Goal: Find specific page/section: Find specific page/section

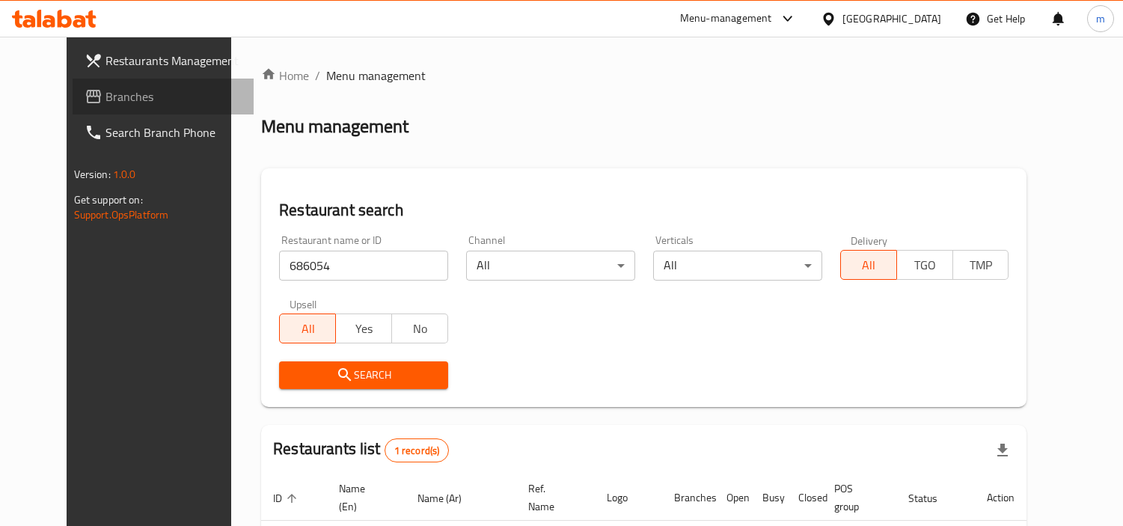
click at [108, 103] on span "Branches" at bounding box center [174, 97] width 137 height 18
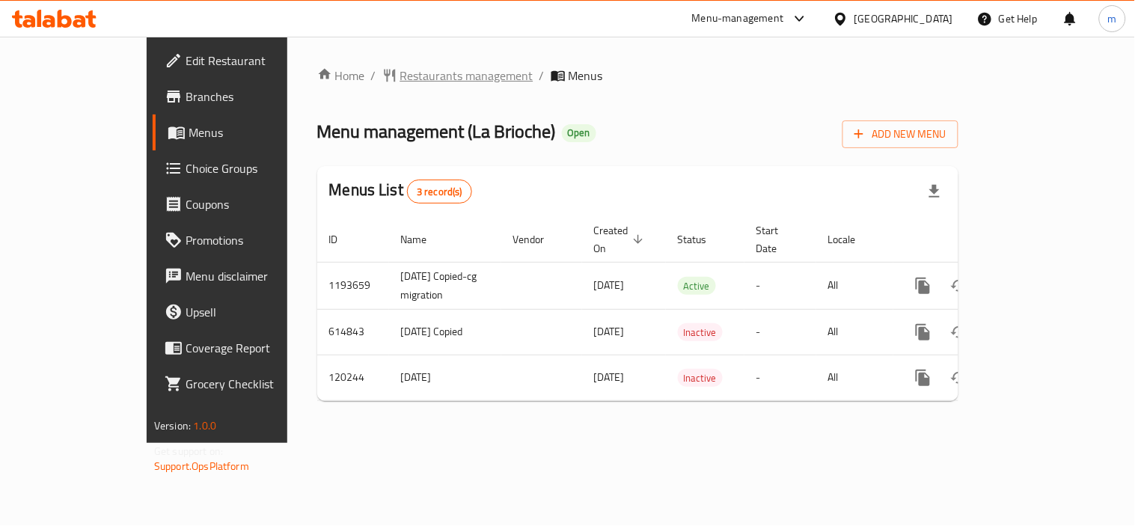
click at [400, 73] on span "Restaurants management" at bounding box center [466, 76] width 133 height 18
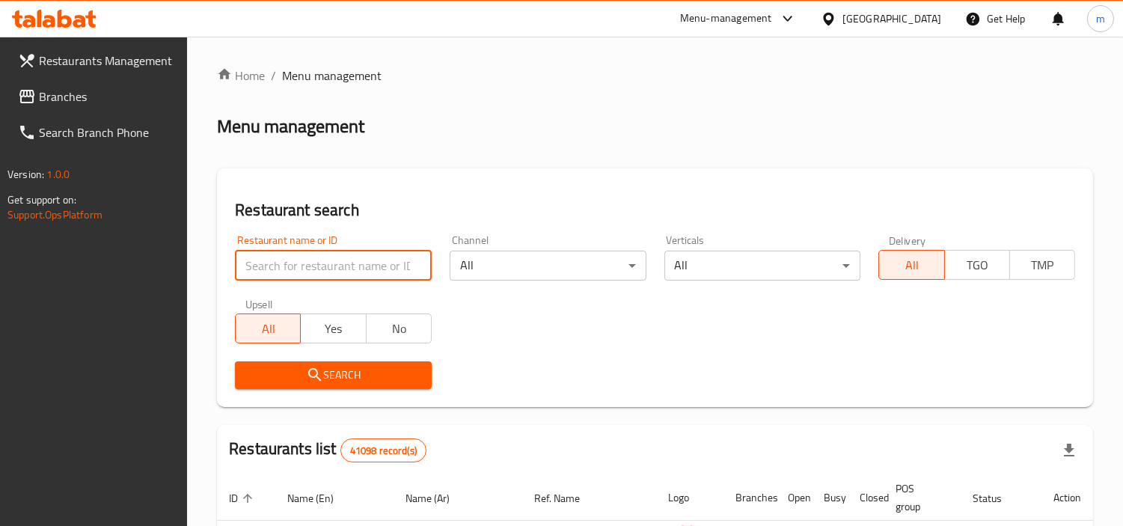
click at [330, 262] on input "search" at bounding box center [333, 266] width 197 height 30
paste input "8815"
type input "8815"
click button "Search" at bounding box center [333, 376] width 197 height 28
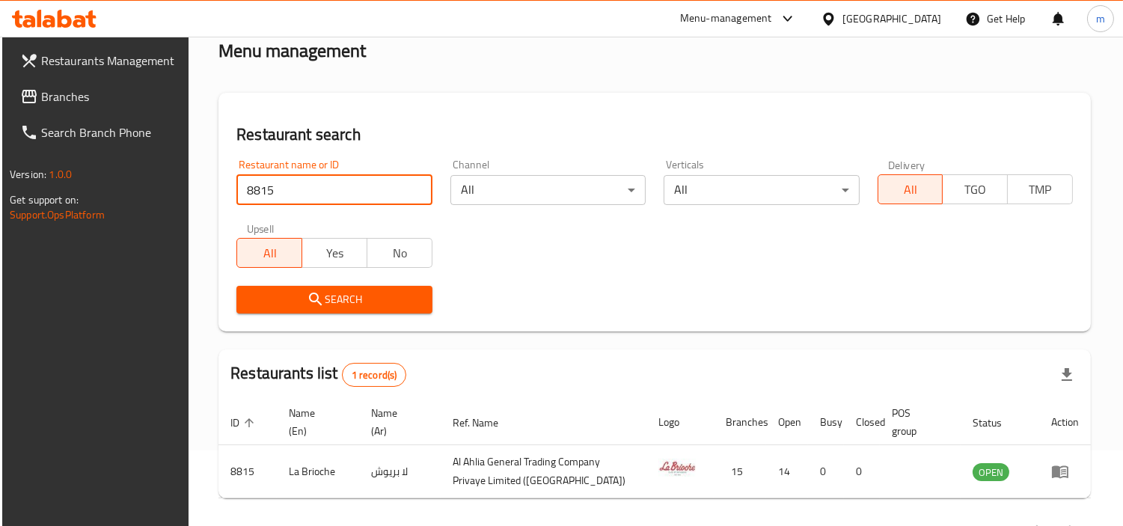
scroll to position [129, 0]
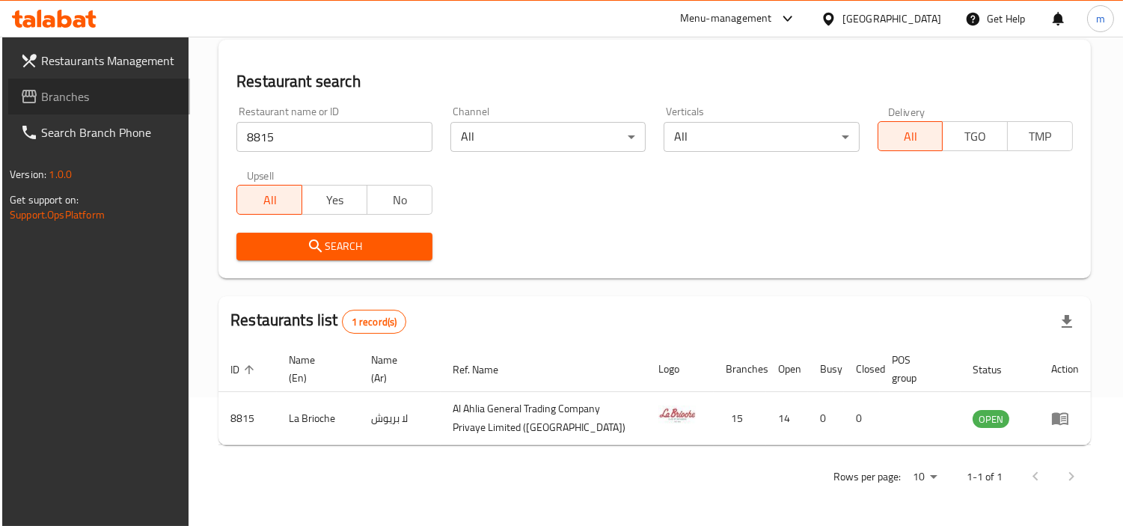
click at [85, 97] on span "Branches" at bounding box center [109, 97] width 137 height 18
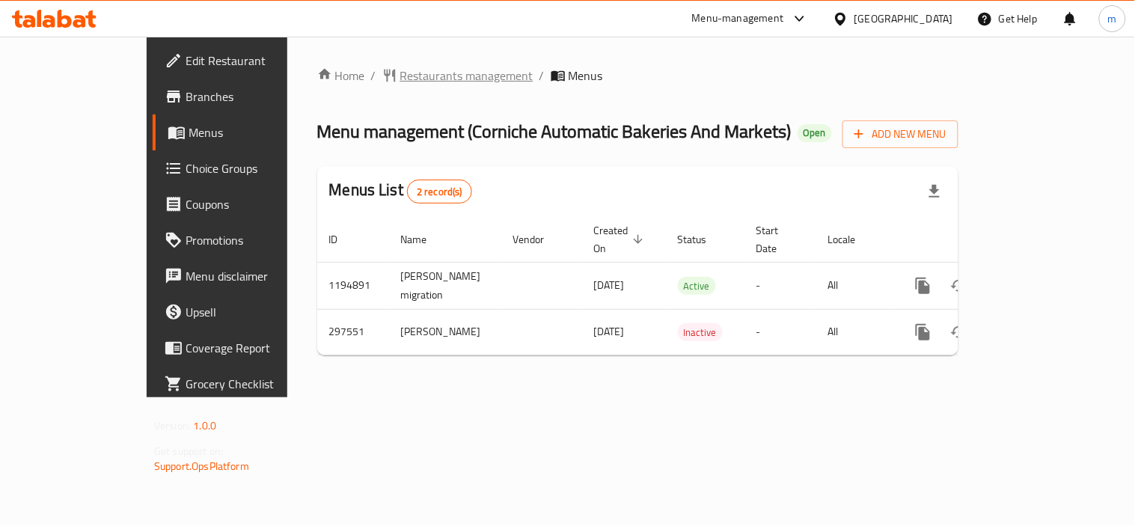
click at [400, 76] on span "Restaurants management" at bounding box center [466, 76] width 133 height 18
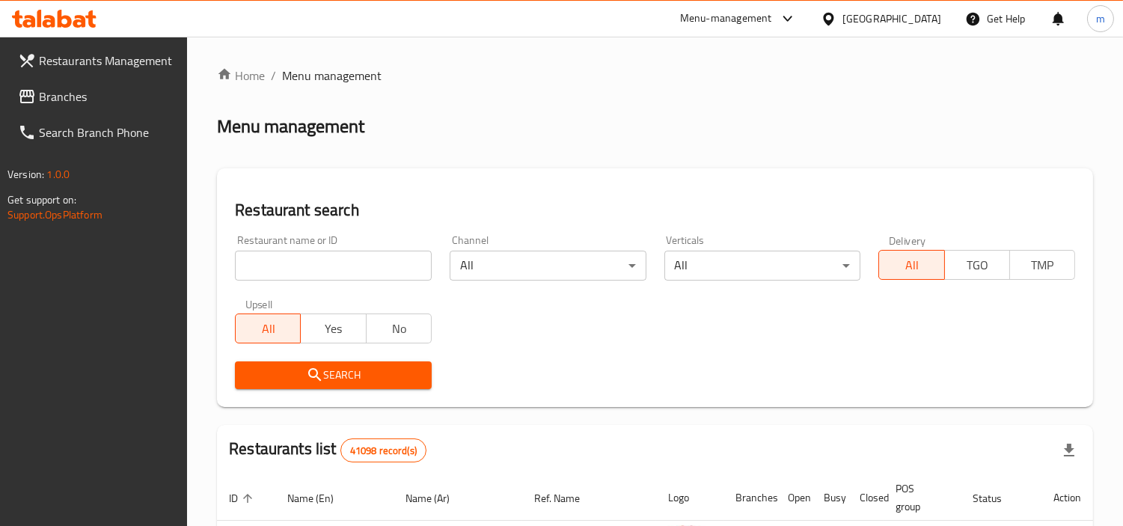
click at [324, 260] on input "search" at bounding box center [333, 266] width 197 height 30
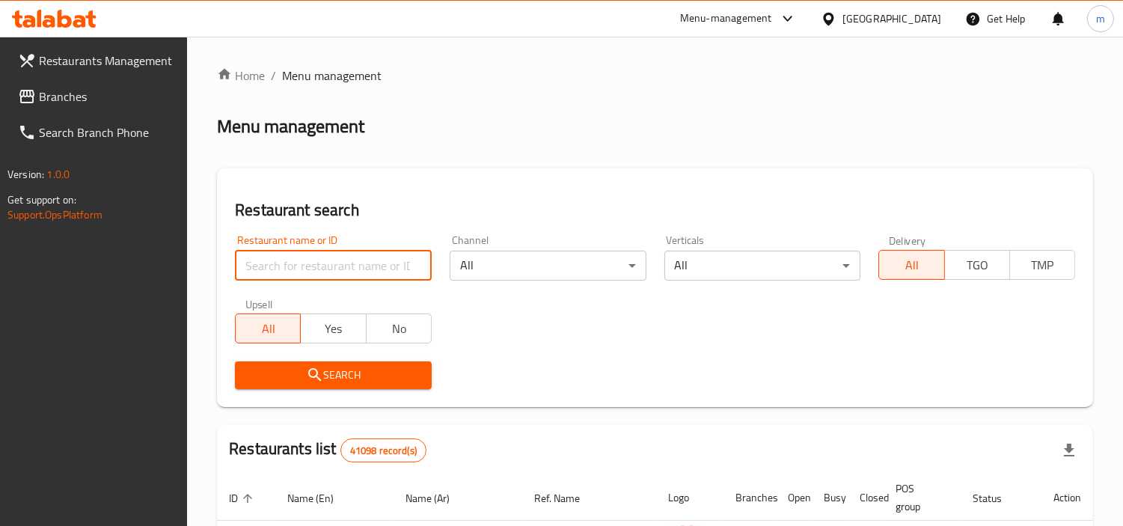
paste input "628499"
type input "628499"
click button "Search" at bounding box center [333, 376] width 197 height 28
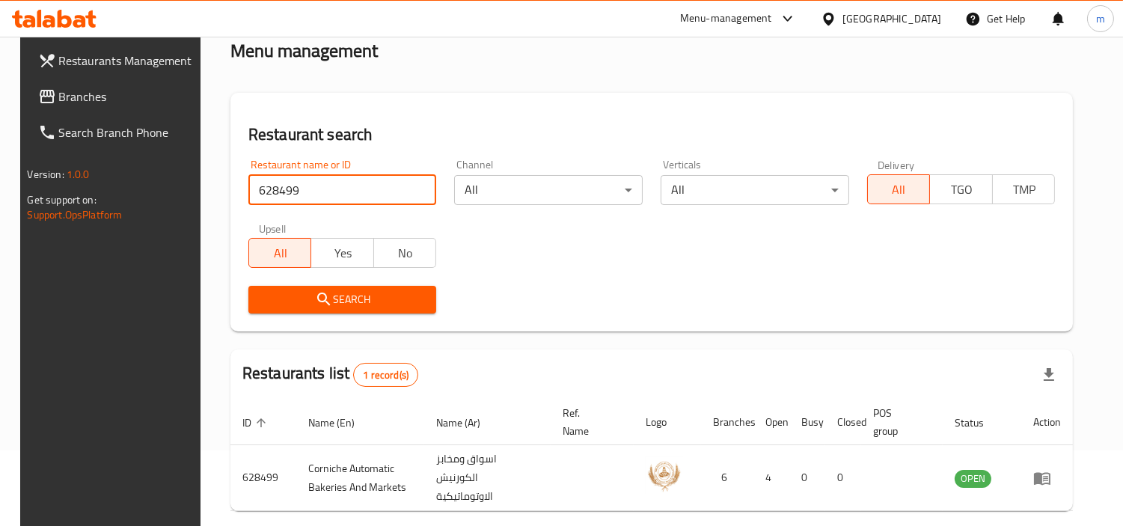
scroll to position [129, 0]
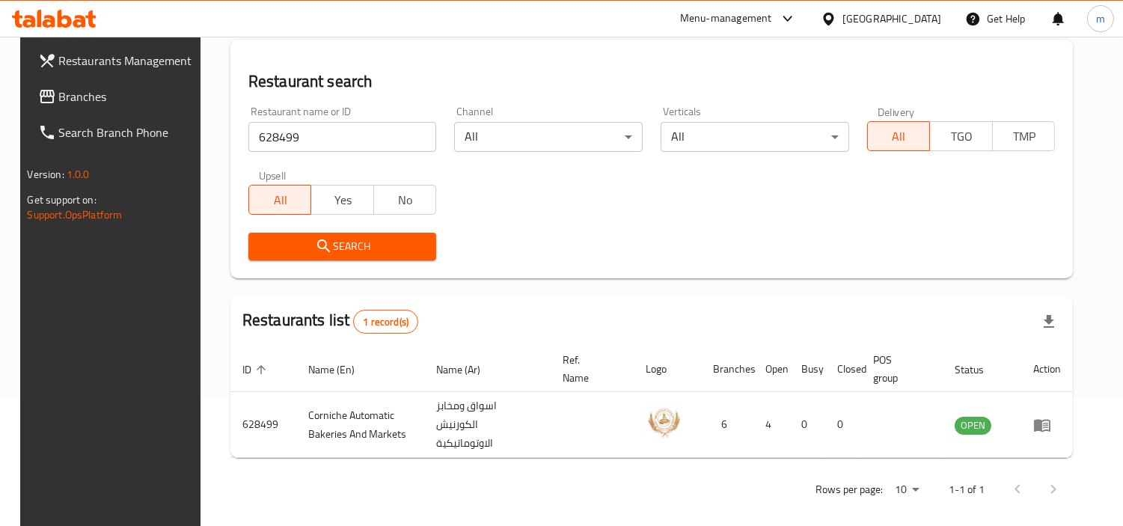
click at [877, 11] on div "[GEOGRAPHIC_DATA]" at bounding box center [892, 18] width 99 height 16
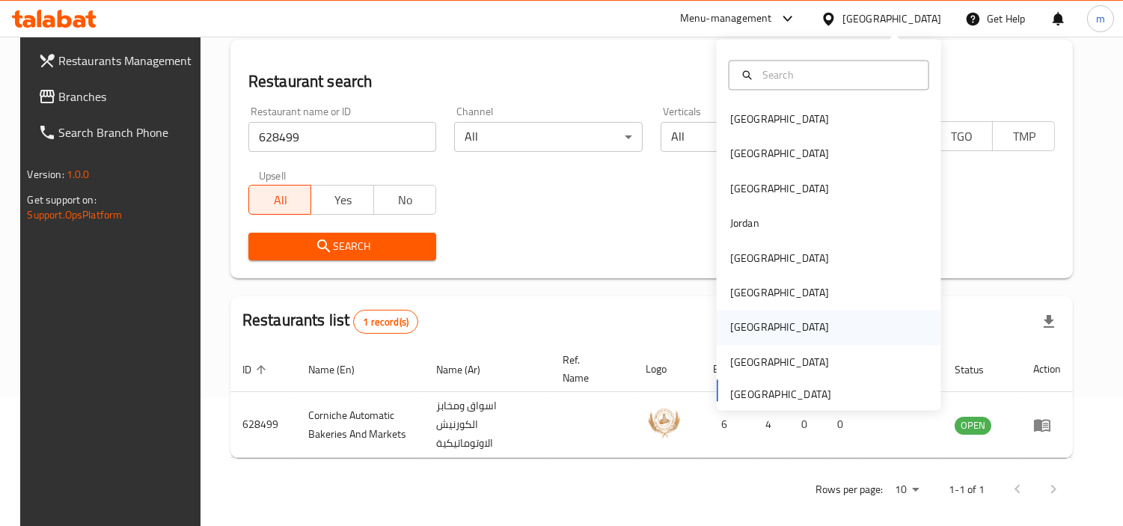
click at [742, 328] on div "[GEOGRAPHIC_DATA]" at bounding box center [780, 328] width 99 height 16
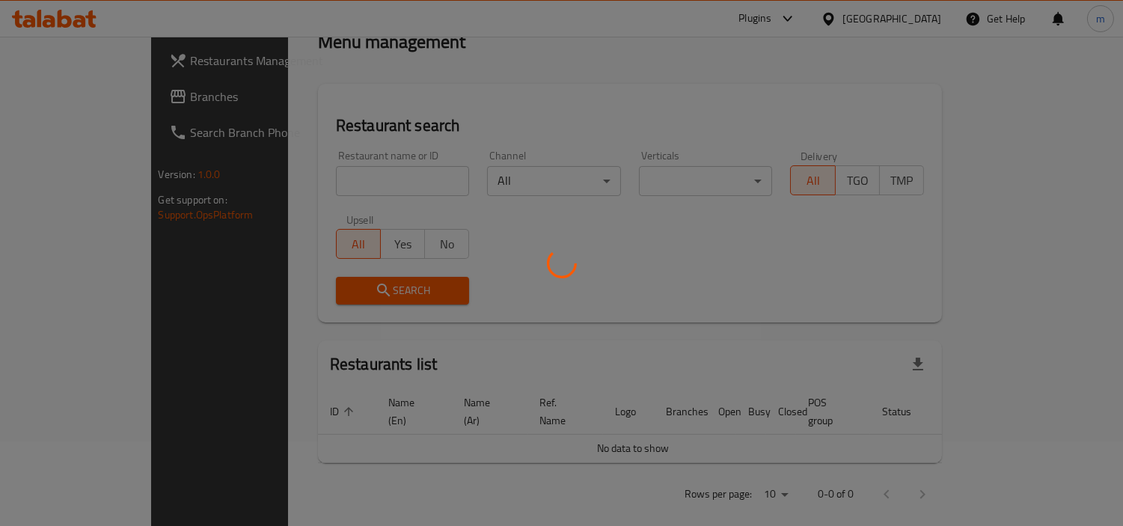
scroll to position [129, 0]
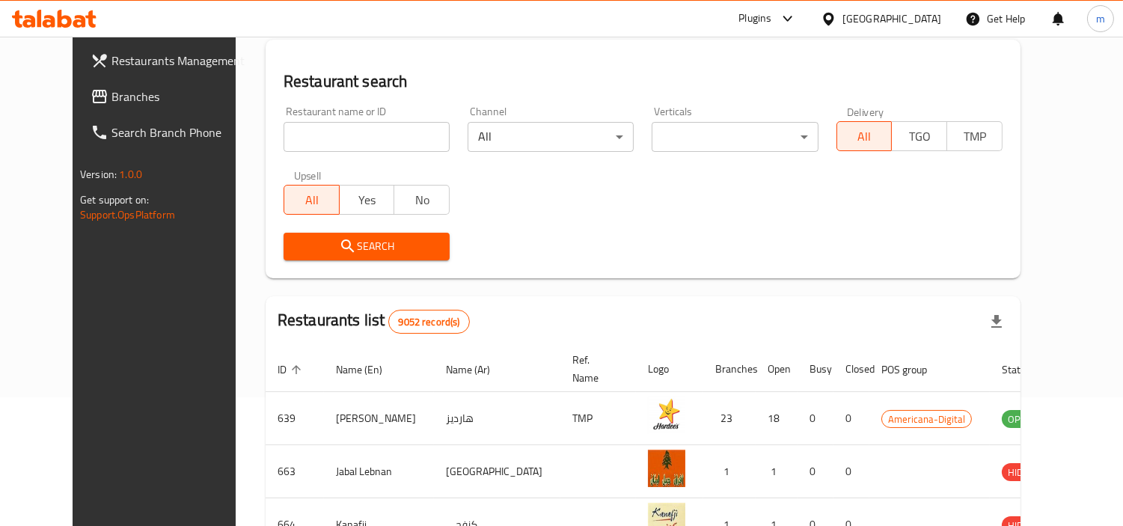
click at [112, 100] on span "Branches" at bounding box center [180, 97] width 137 height 18
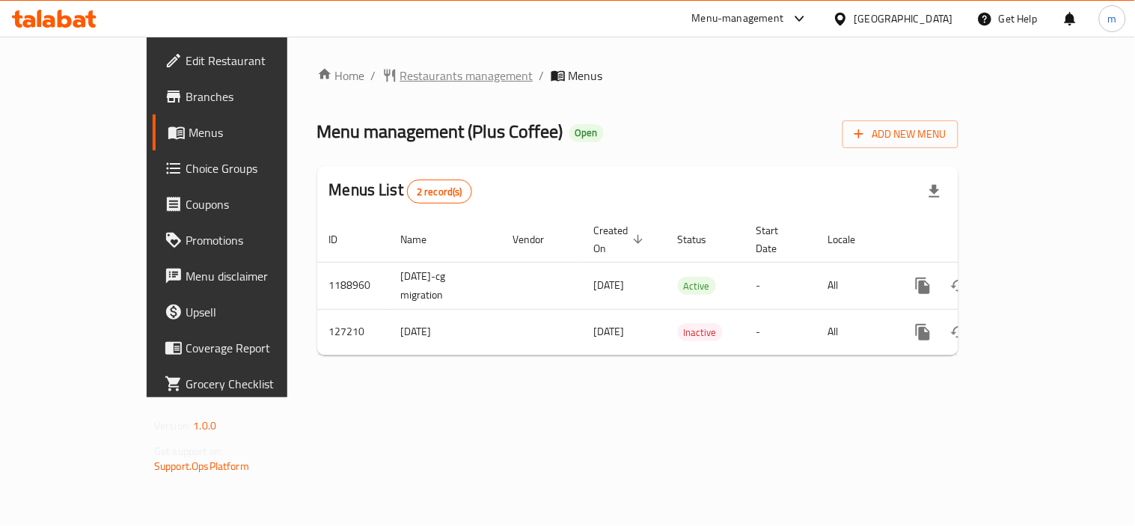
click at [400, 79] on span "Restaurants management" at bounding box center [466, 76] width 133 height 18
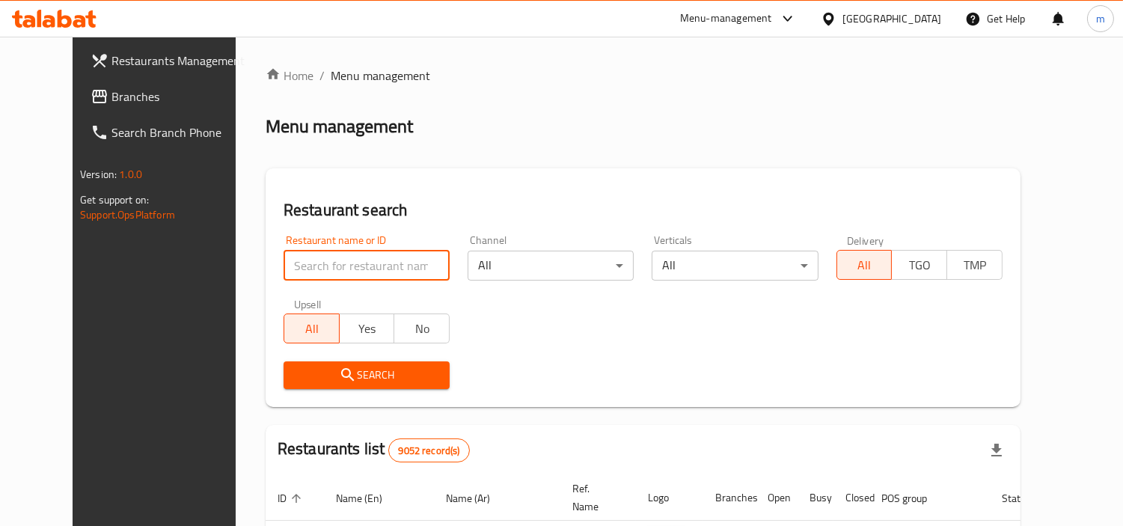
click at [320, 263] on input "search" at bounding box center [367, 266] width 166 height 30
paste input "609423"
type input "609423"
click button "Search" at bounding box center [367, 376] width 166 height 28
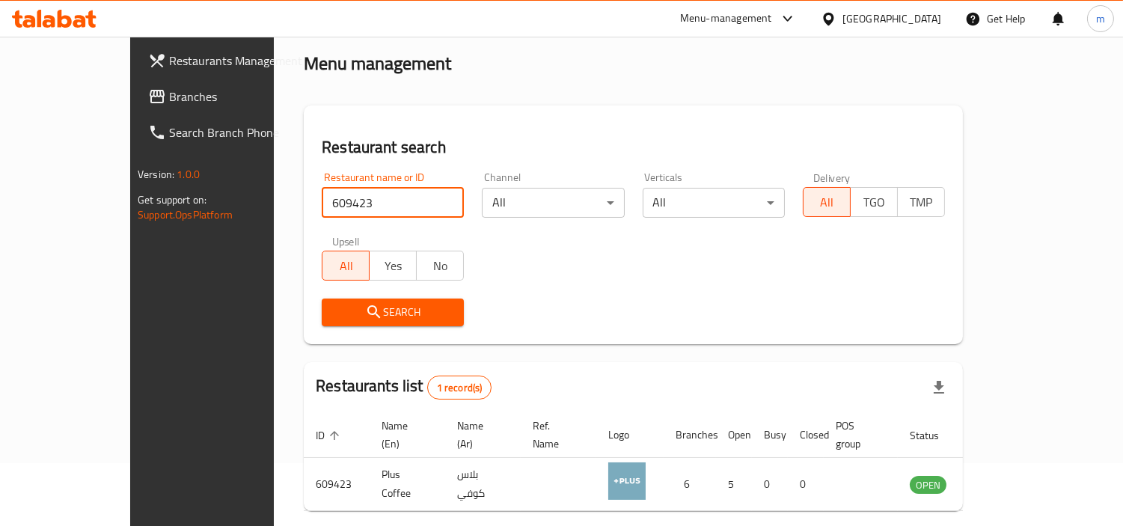
scroll to position [112, 0]
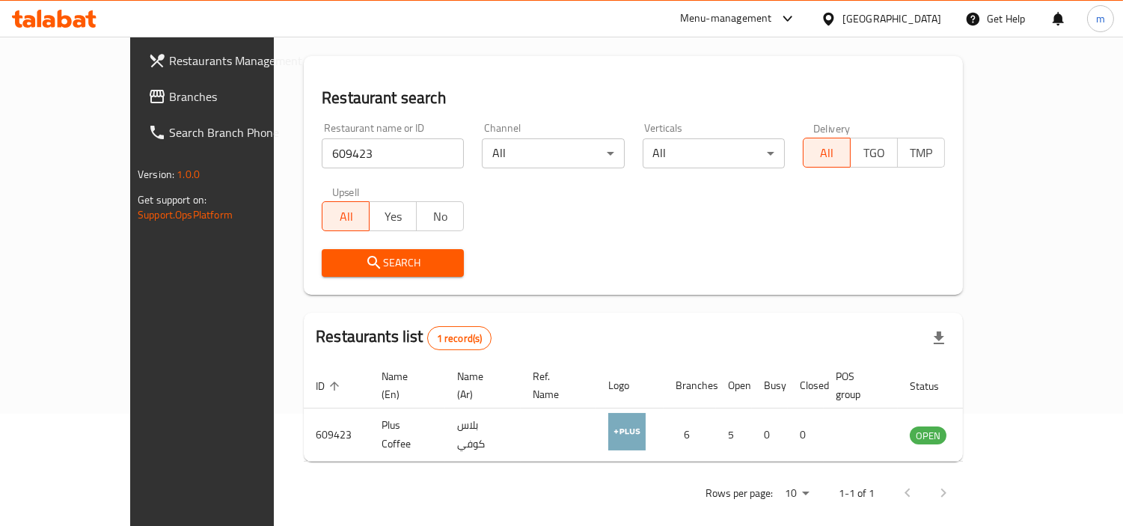
click at [169, 88] on span "Branches" at bounding box center [237, 97] width 137 height 18
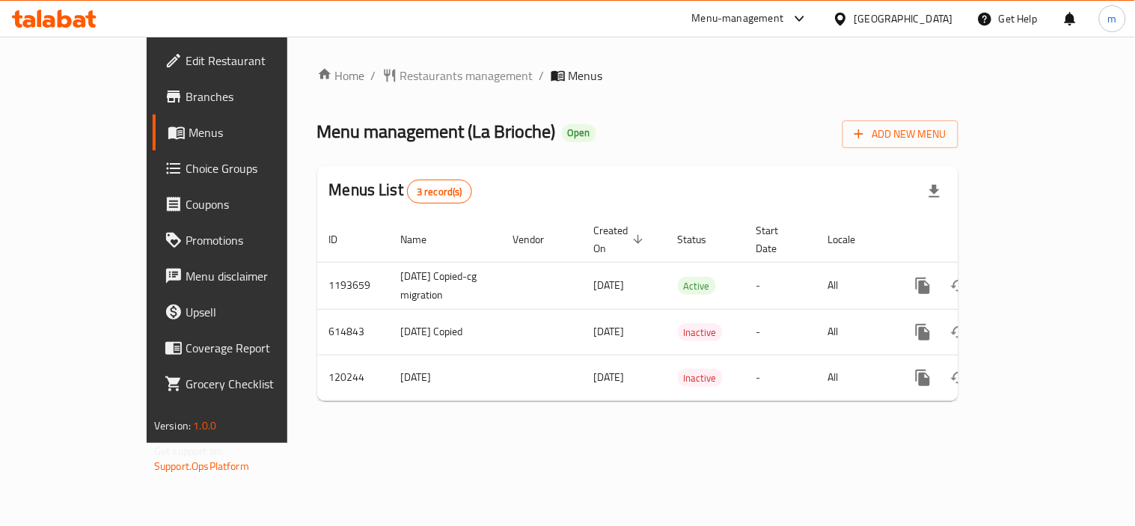
click at [400, 76] on span "Restaurants management" at bounding box center [466, 76] width 133 height 18
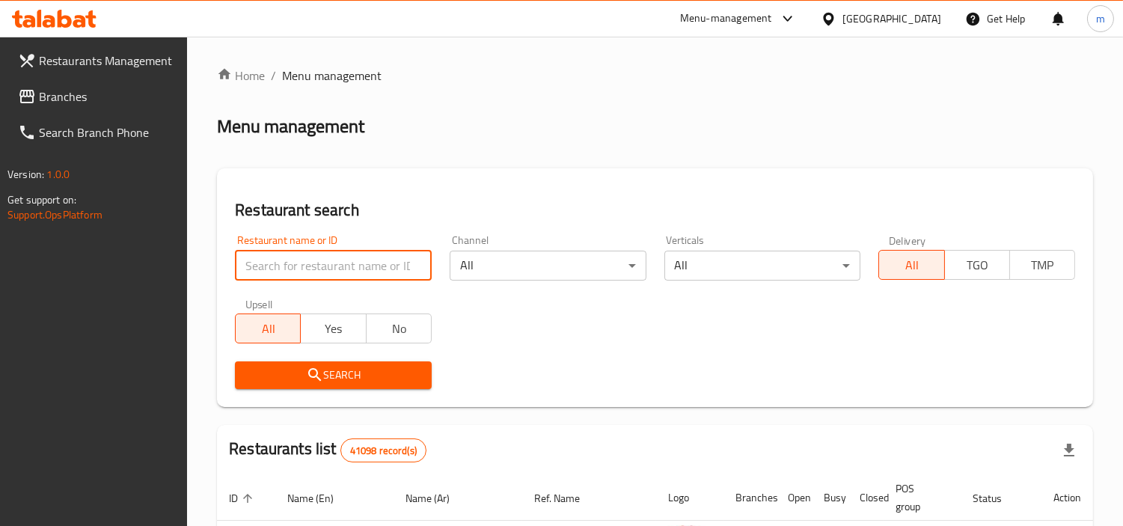
click at [340, 257] on input "search" at bounding box center [333, 266] width 197 height 30
paste input "8815"
type input "8815"
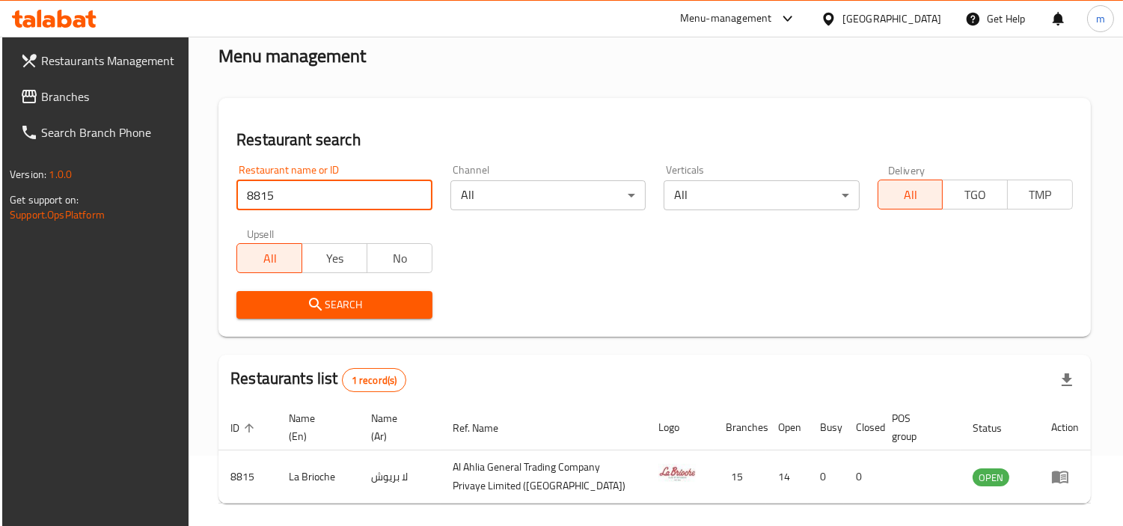
scroll to position [129, 0]
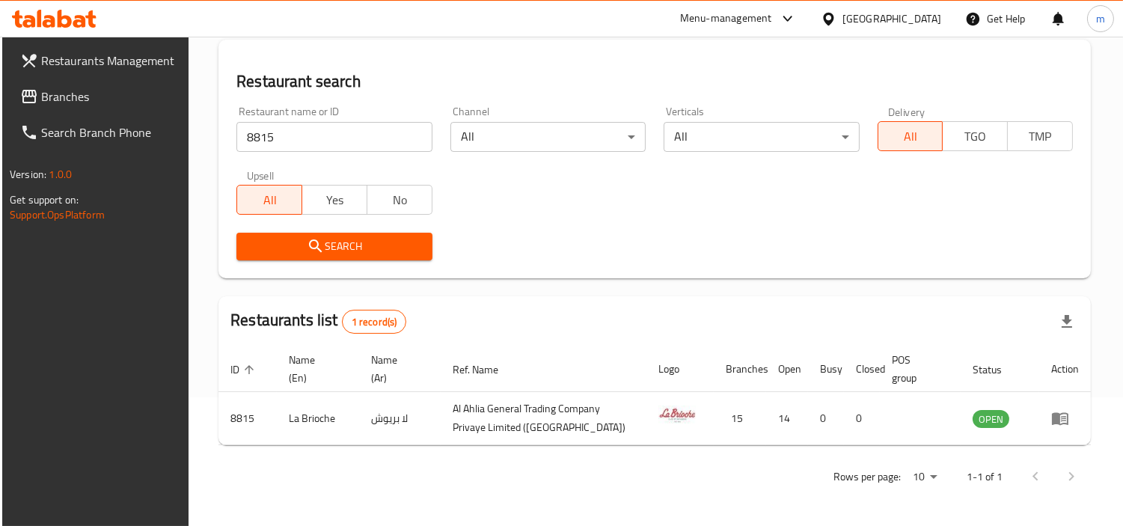
click at [877, 20] on div "[GEOGRAPHIC_DATA]" at bounding box center [892, 18] width 99 height 16
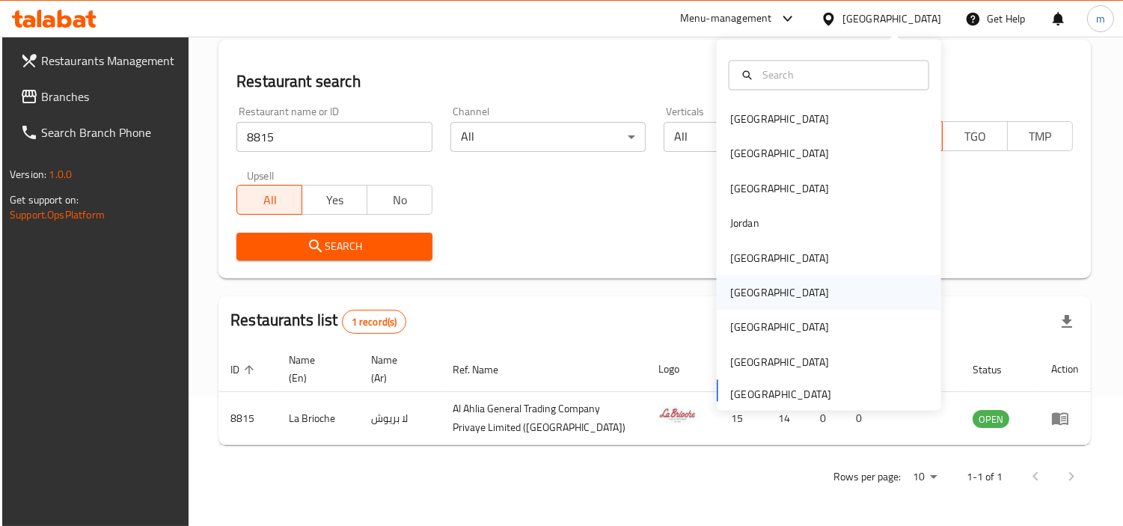
click at [735, 292] on div "[GEOGRAPHIC_DATA]" at bounding box center [780, 292] width 99 height 16
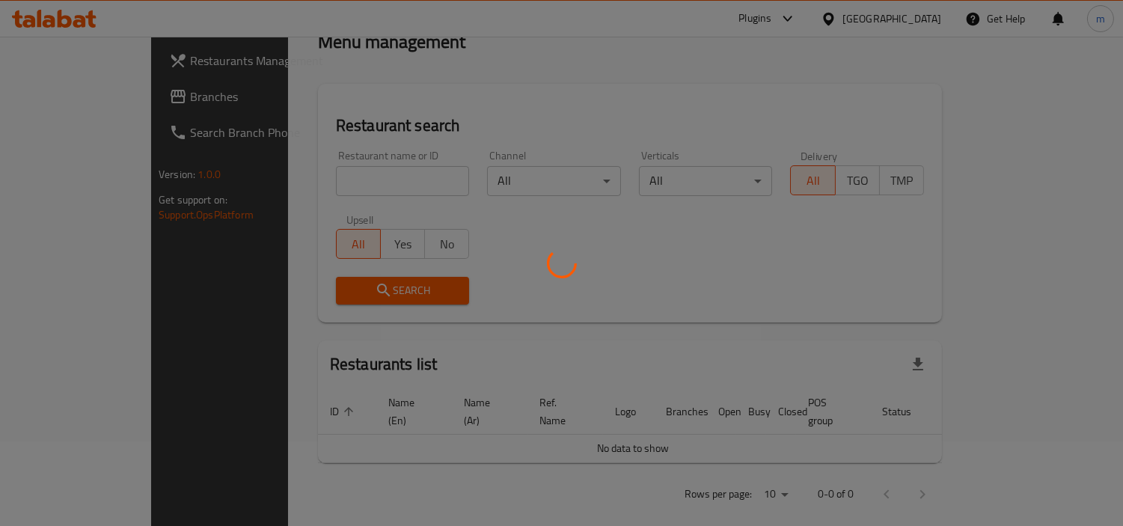
scroll to position [129, 0]
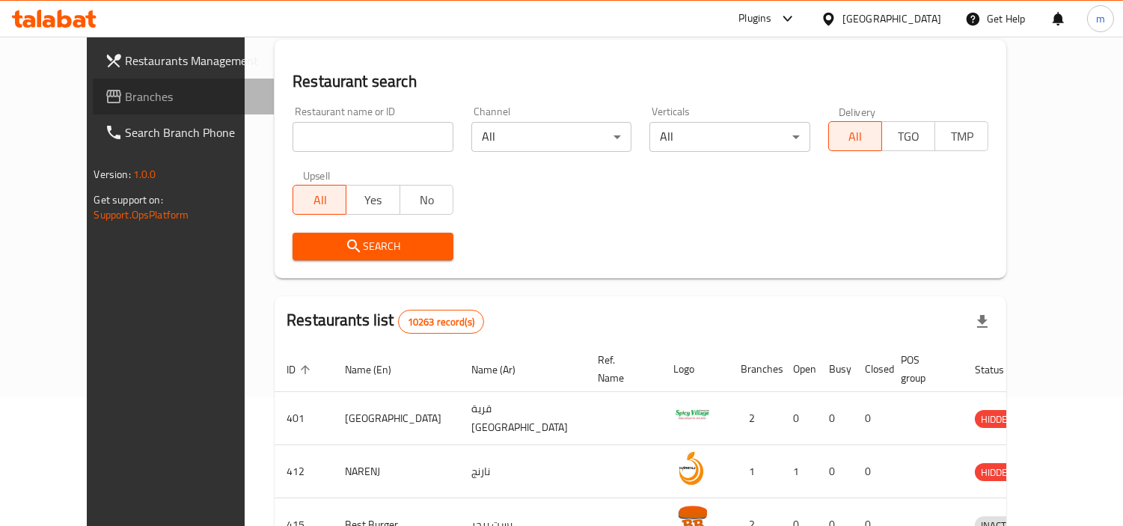
click at [126, 103] on span "Branches" at bounding box center [194, 97] width 137 height 18
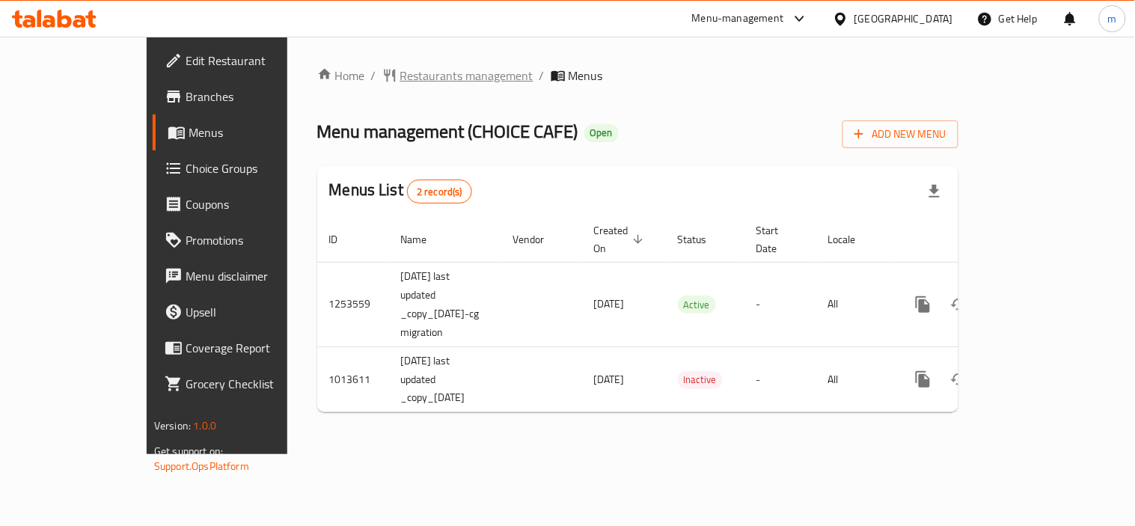
click at [400, 78] on span "Restaurants management" at bounding box center [466, 76] width 133 height 18
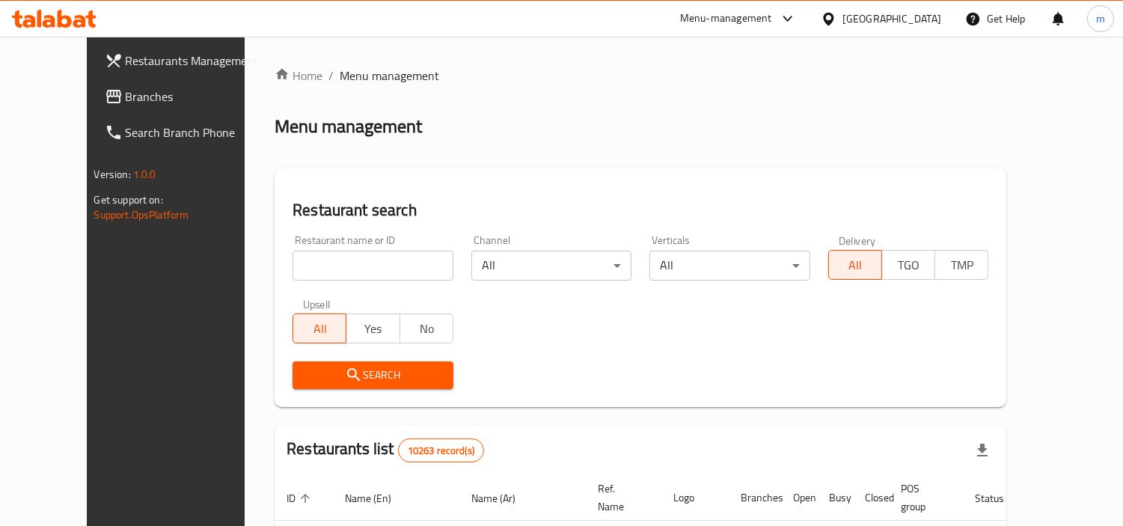
click at [334, 262] on input "search" at bounding box center [373, 266] width 161 height 30
paste input "660798"
type input "660798"
click button "Search" at bounding box center [373, 376] width 161 height 28
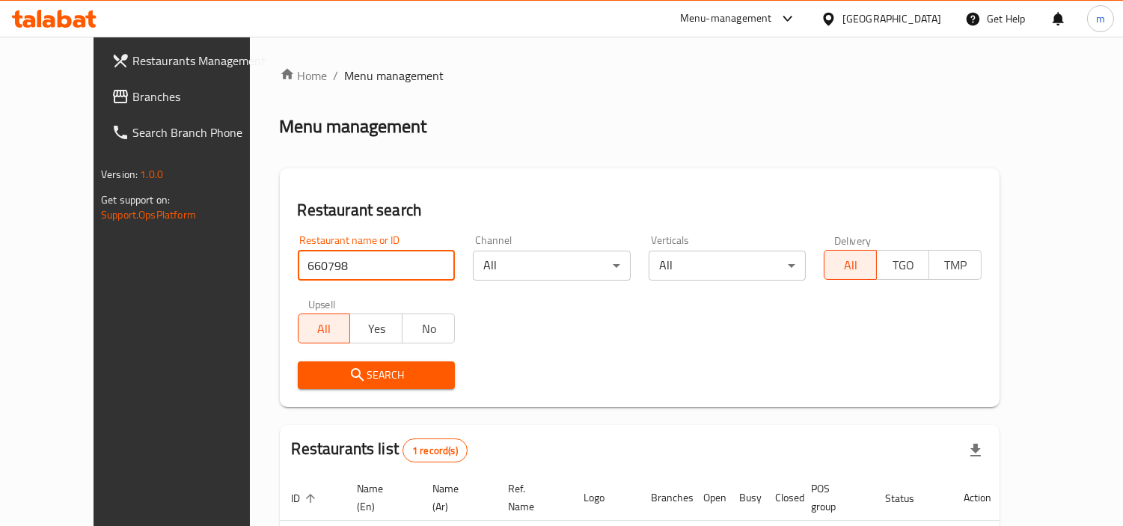
scroll to position [112, 0]
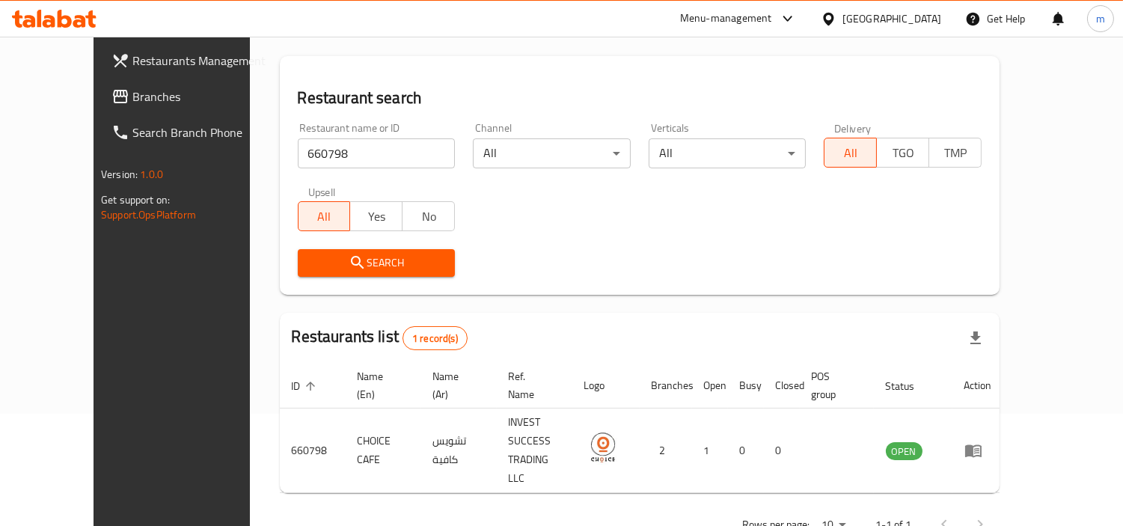
click at [834, 16] on icon at bounding box center [828, 18] width 10 height 13
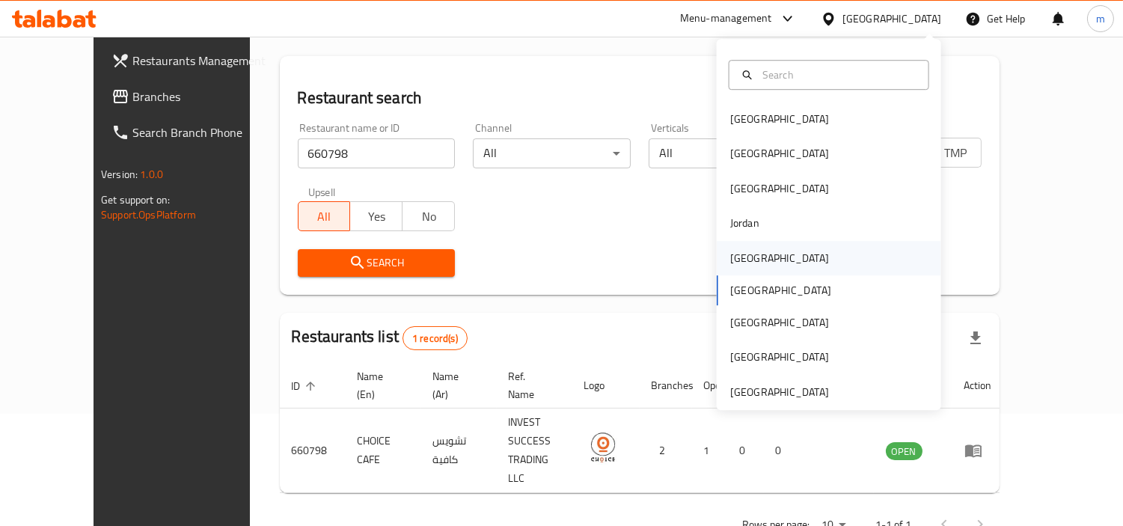
click at [746, 263] on div "[GEOGRAPHIC_DATA]" at bounding box center [780, 258] width 99 height 16
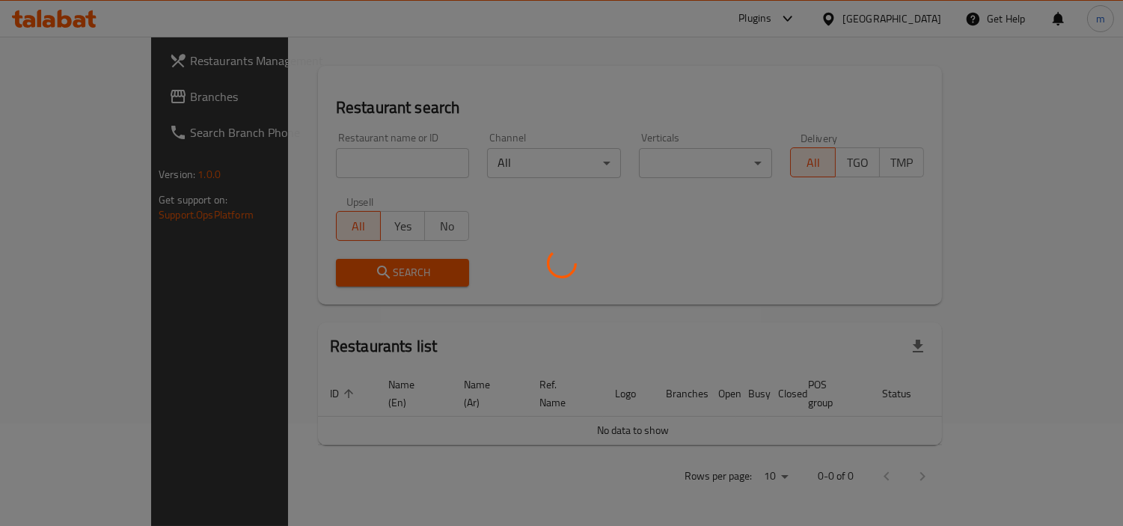
scroll to position [85, 0]
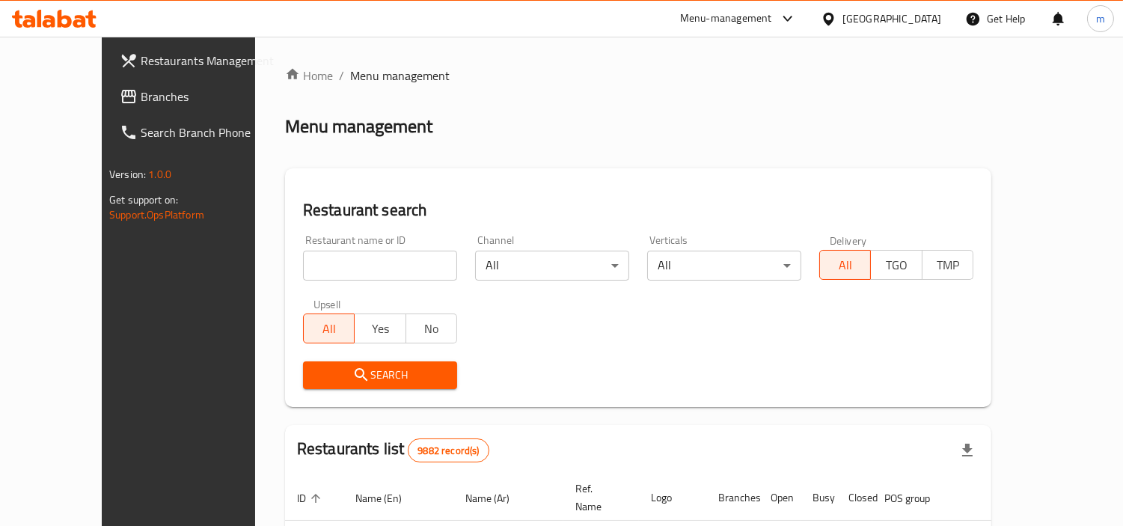
click at [141, 98] on span "Branches" at bounding box center [209, 97] width 137 height 18
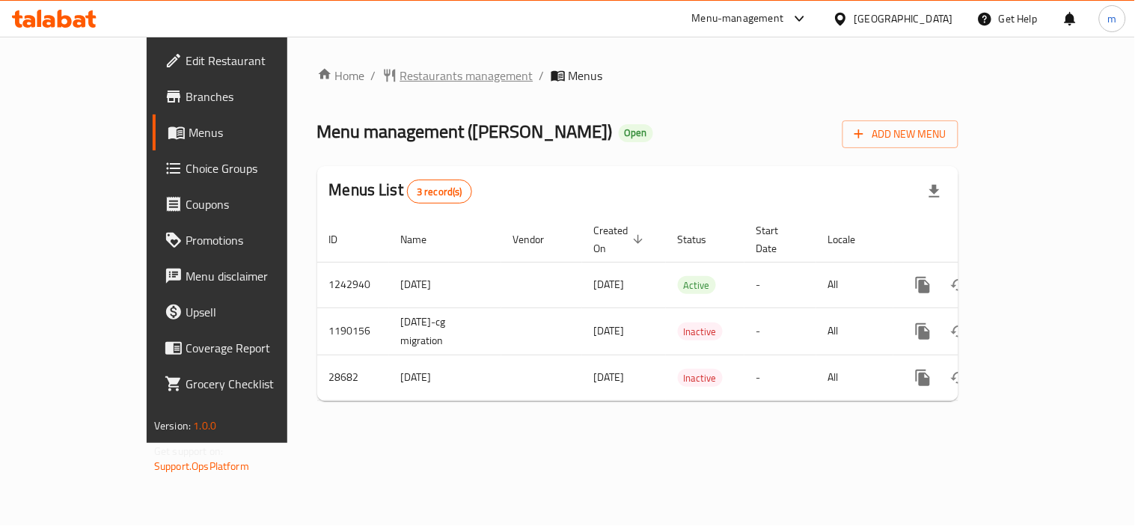
click at [400, 78] on span "Restaurants management" at bounding box center [466, 76] width 133 height 18
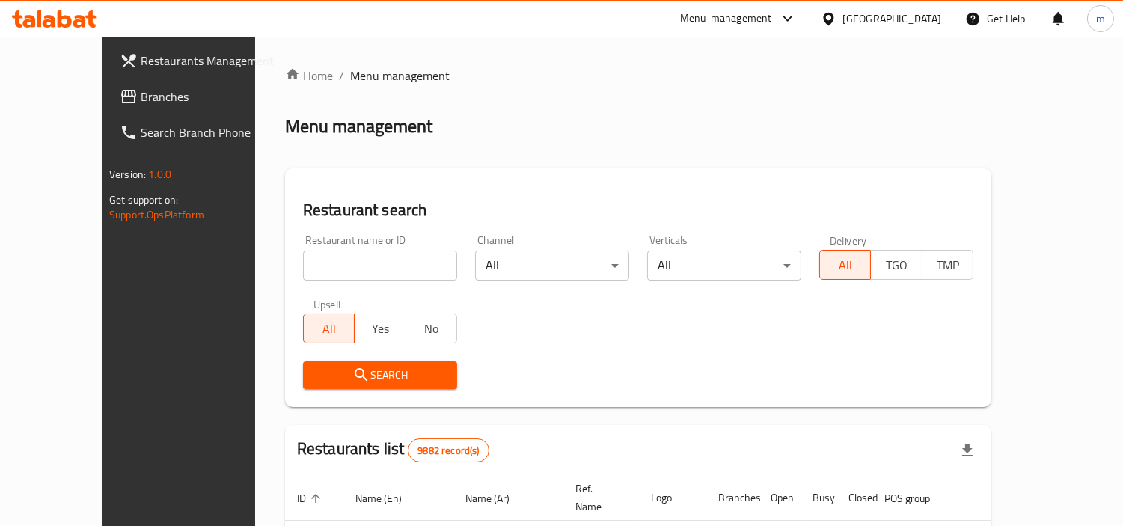
click at [322, 260] on input "search" at bounding box center [380, 266] width 154 height 30
paste input "14859"
type input "14859"
click button "Search" at bounding box center [380, 376] width 154 height 28
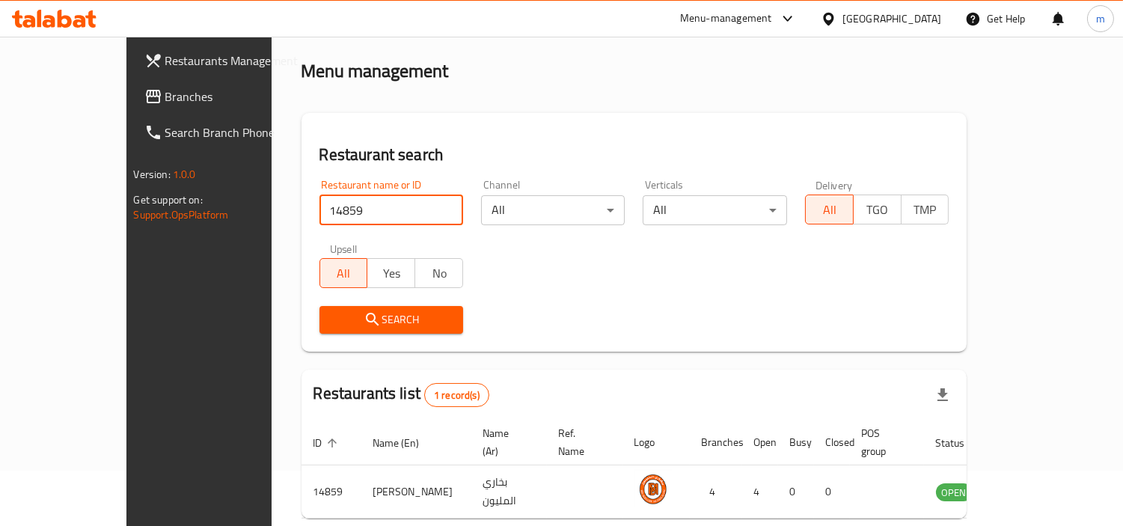
scroll to position [112, 0]
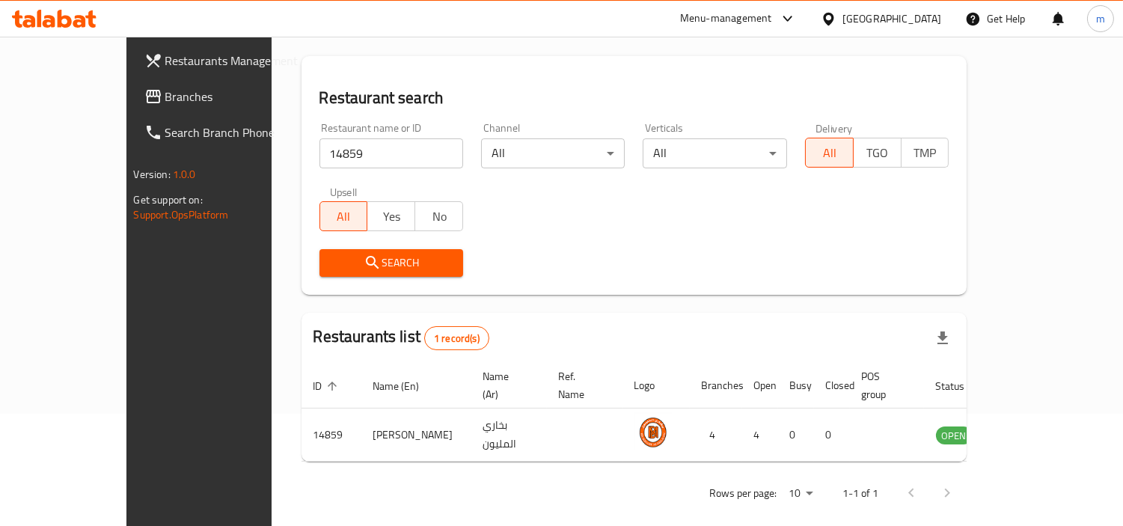
click at [921, 16] on div "[GEOGRAPHIC_DATA]" at bounding box center [892, 18] width 99 height 16
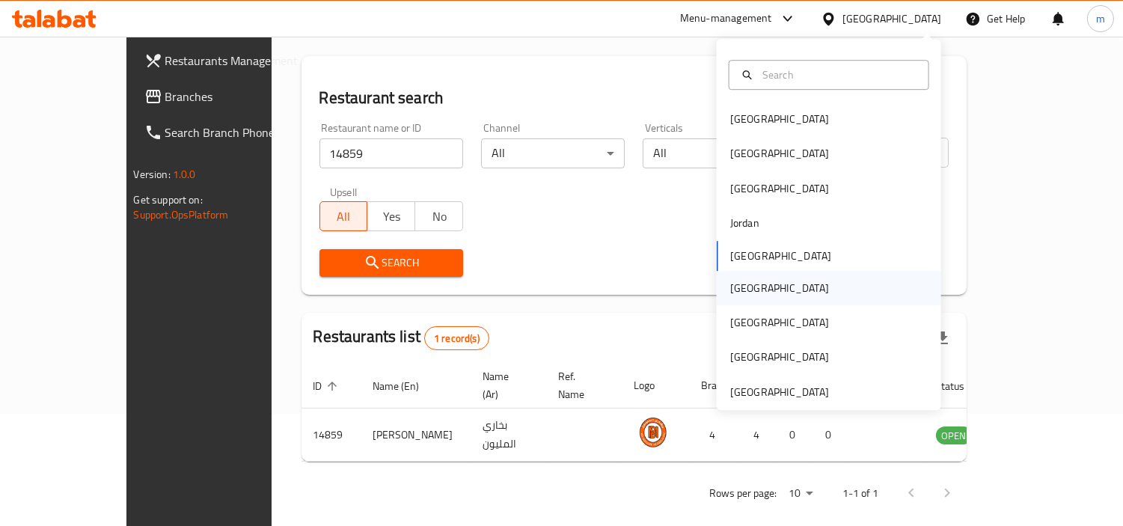
click at [731, 287] on div "[GEOGRAPHIC_DATA]" at bounding box center [780, 288] width 99 height 16
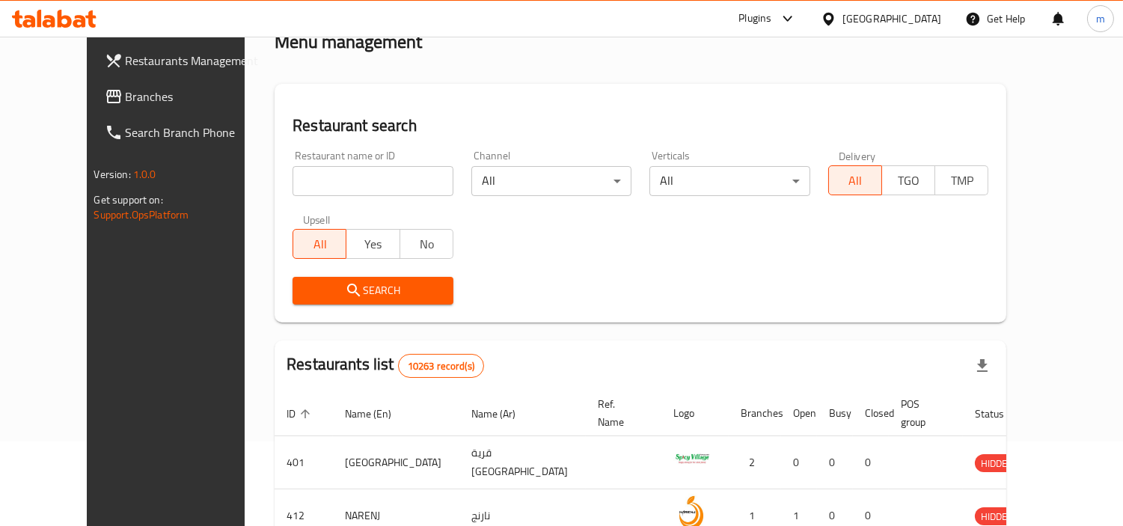
scroll to position [112, 0]
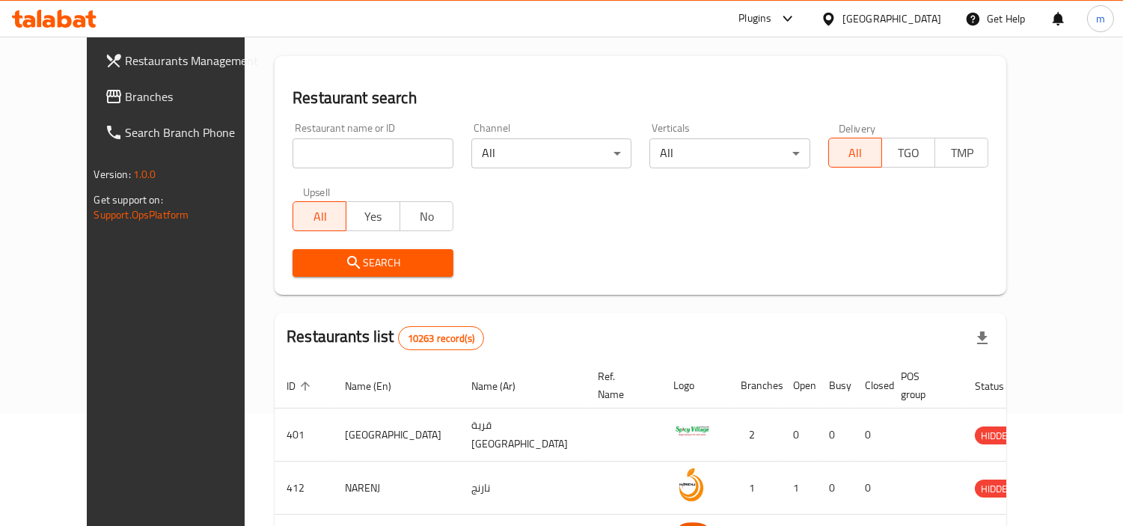
click at [126, 91] on span "Branches" at bounding box center [194, 97] width 137 height 18
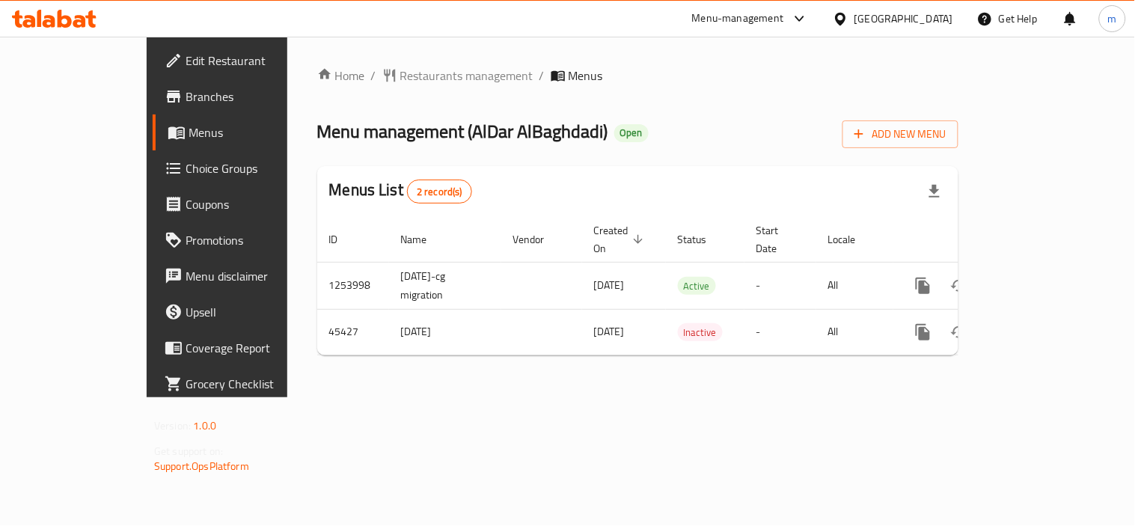
click at [400, 72] on span "Restaurants management" at bounding box center [466, 76] width 133 height 18
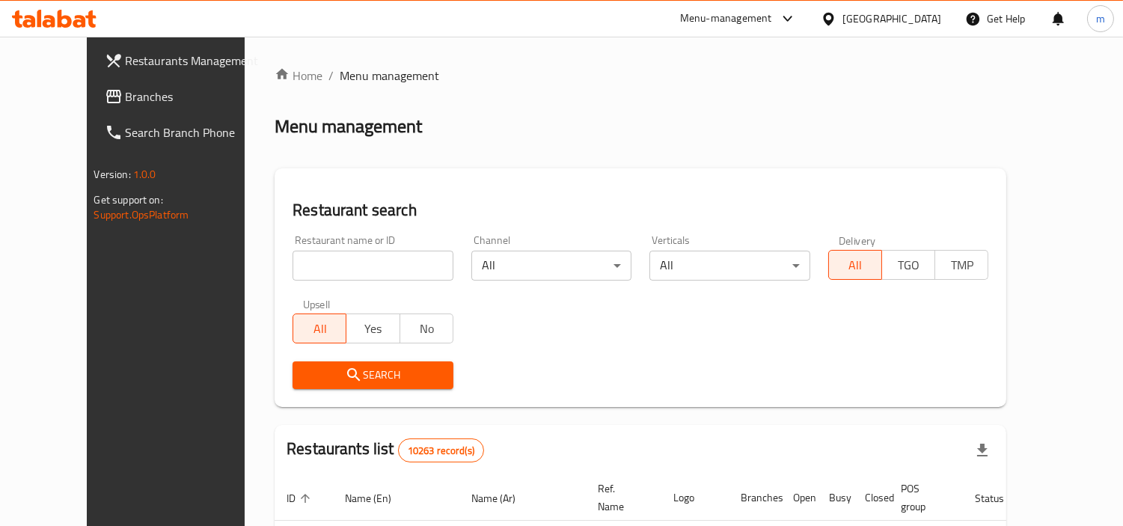
click at [347, 262] on input "search" at bounding box center [373, 266] width 161 height 30
paste input "23129"
type input "23129"
click button "Search" at bounding box center [373, 376] width 161 height 28
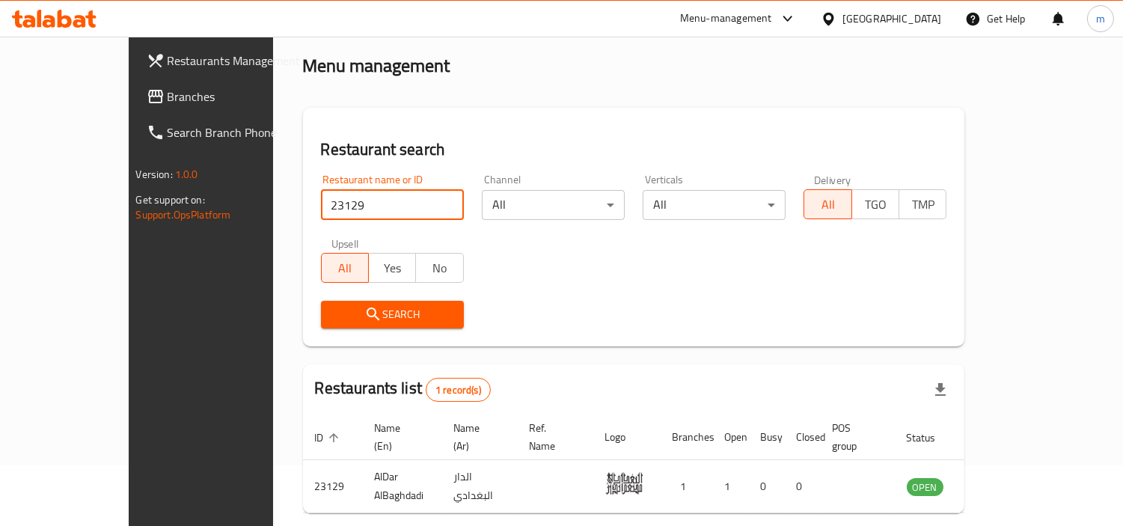
scroll to position [112, 0]
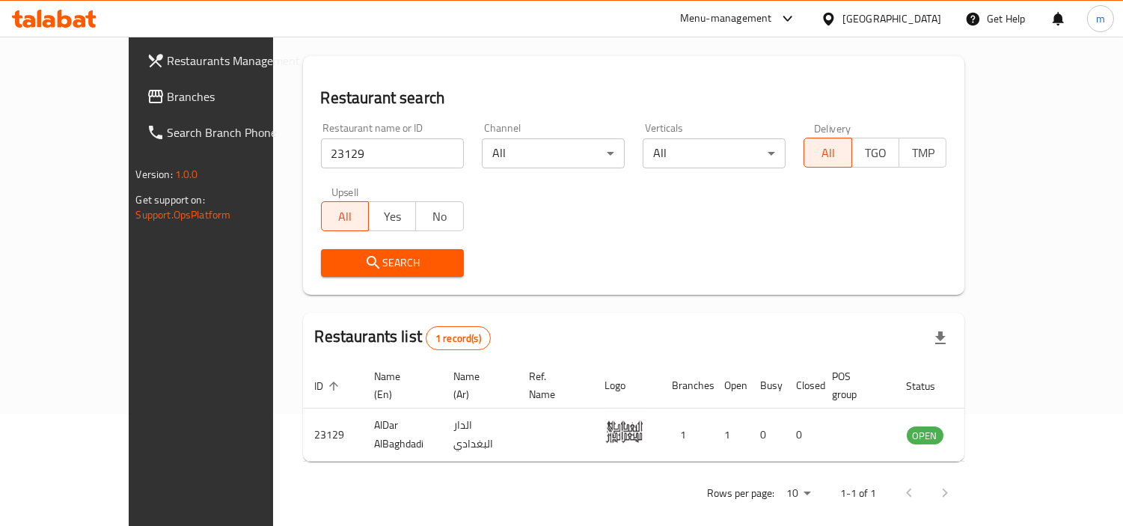
click at [934, 13] on div "[GEOGRAPHIC_DATA]" at bounding box center [892, 18] width 99 height 16
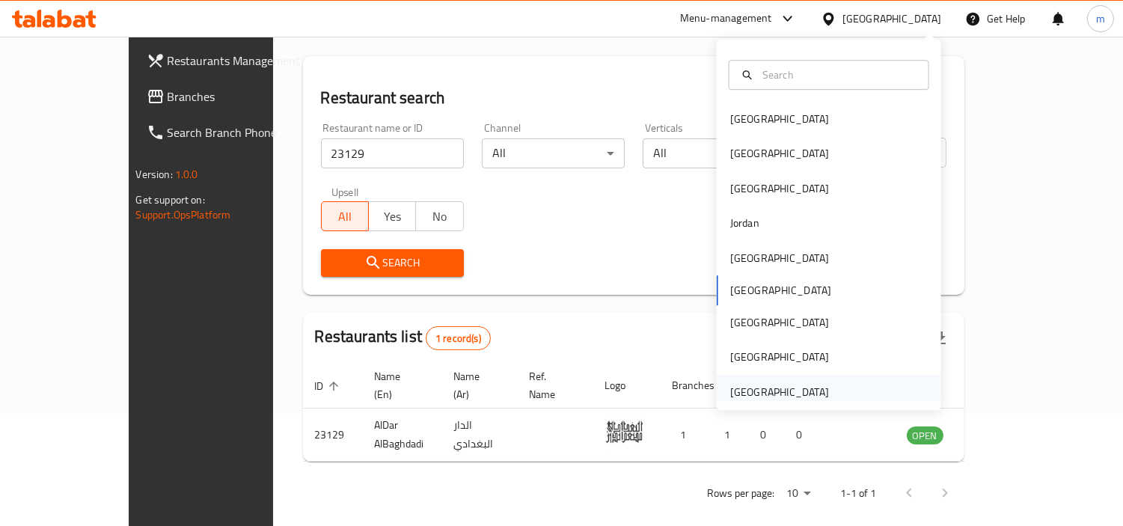
click at [771, 390] on div "[GEOGRAPHIC_DATA]" at bounding box center [780, 392] width 99 height 16
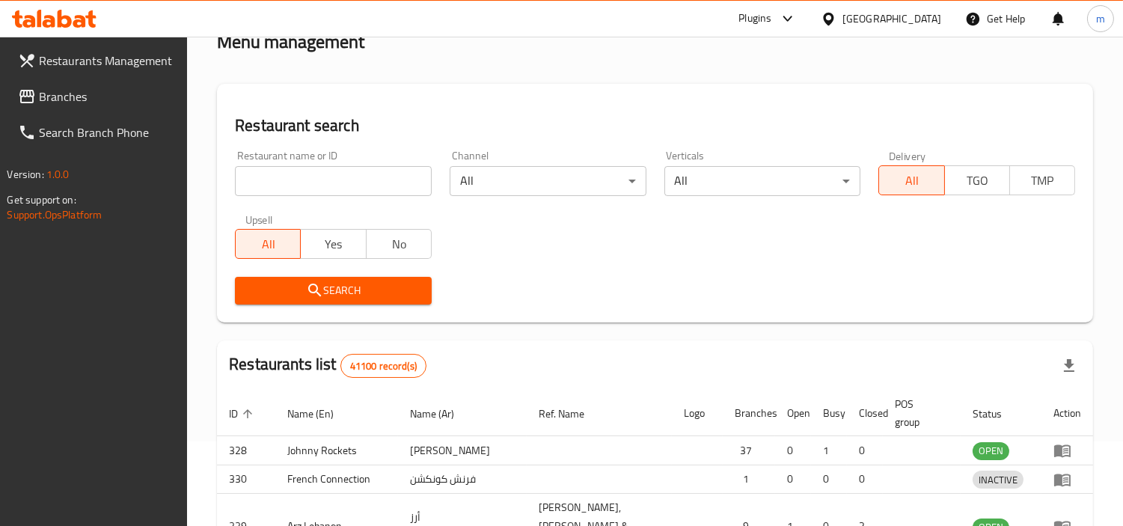
scroll to position [112, 0]
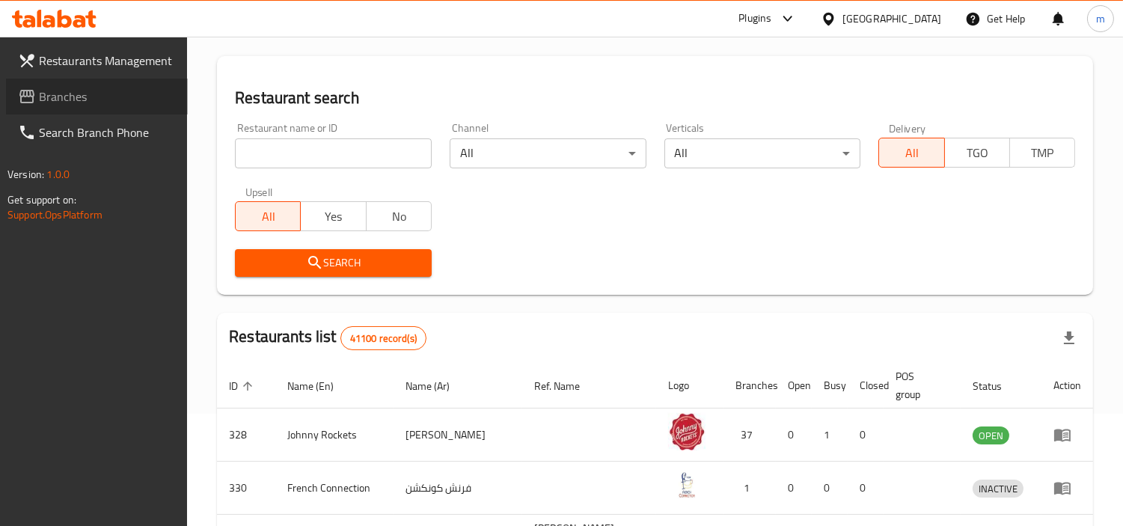
click at [75, 95] on span "Branches" at bounding box center [107, 97] width 137 height 18
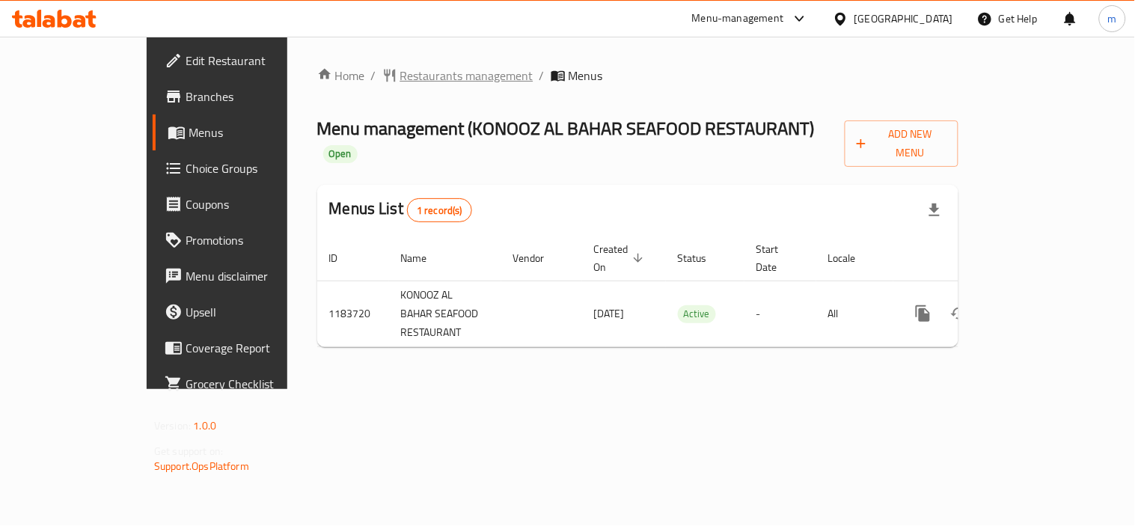
click at [400, 81] on span "Restaurants management" at bounding box center [466, 76] width 133 height 18
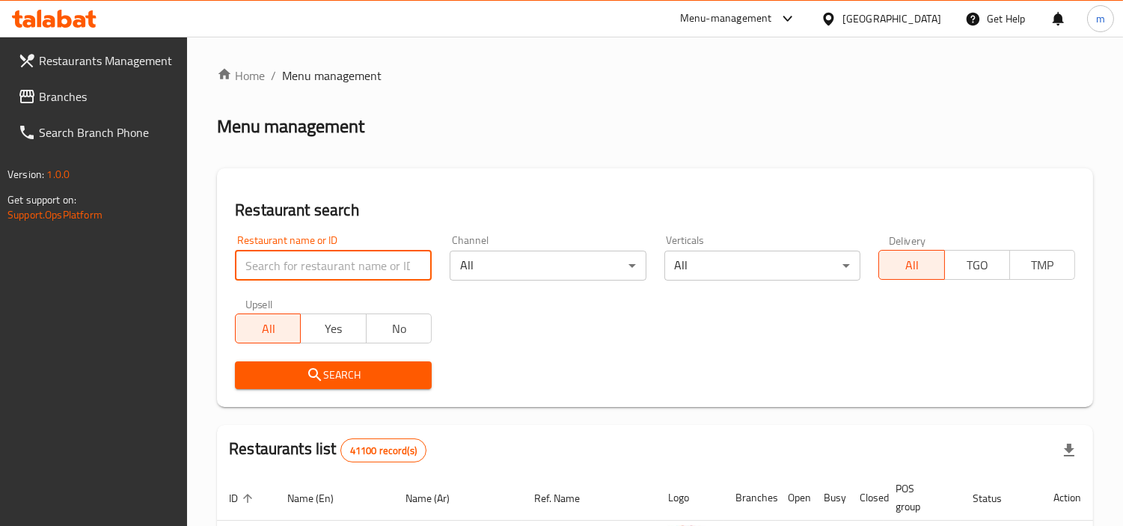
click at [353, 267] on input "search" at bounding box center [333, 266] width 197 height 30
paste input "666508"
type input "666508"
click button "Search" at bounding box center [333, 376] width 197 height 28
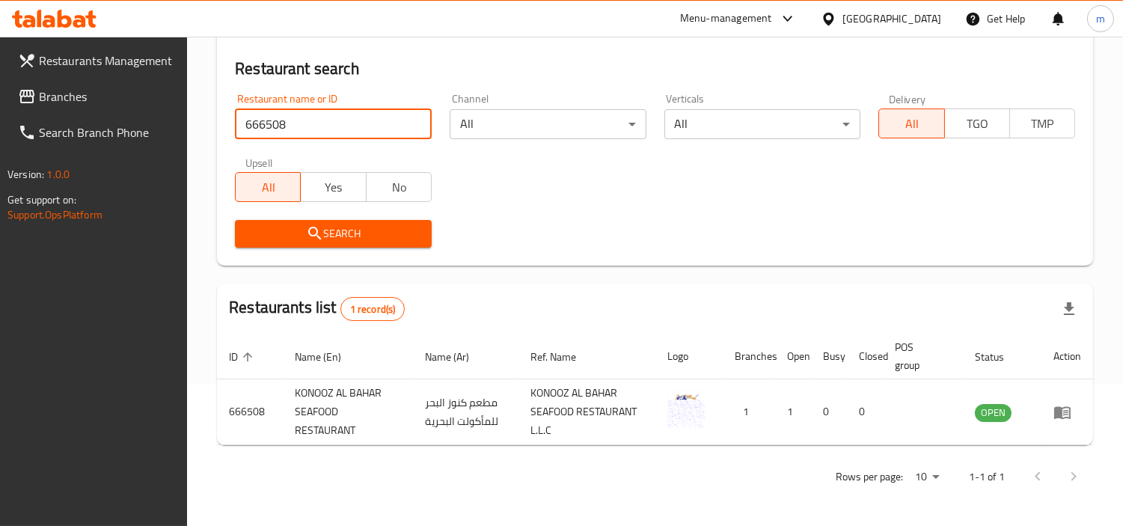
scroll to position [141, 0]
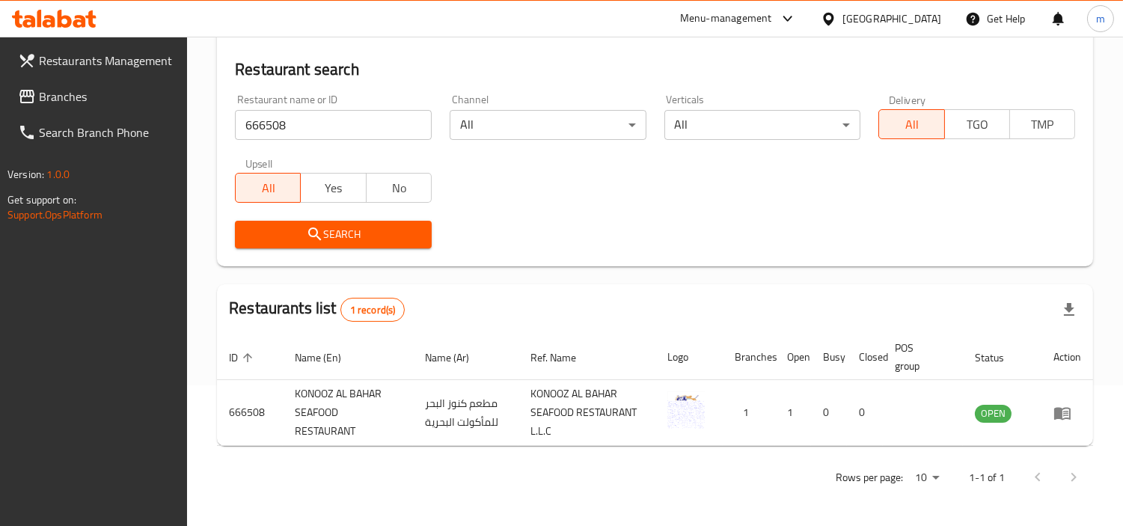
click at [88, 103] on span "Branches" at bounding box center [107, 97] width 137 height 18
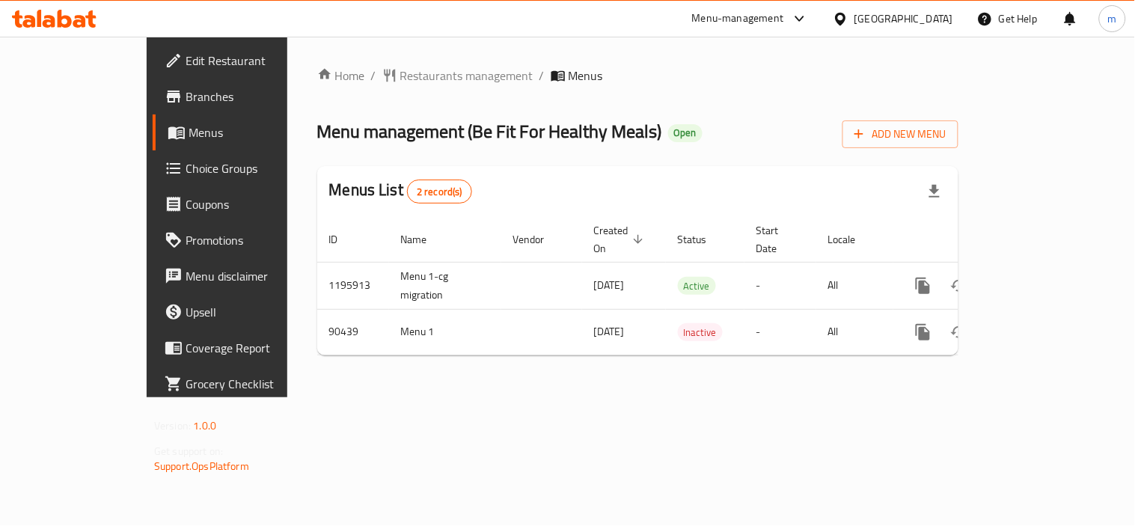
click at [400, 76] on span "Restaurants management" at bounding box center [466, 76] width 133 height 18
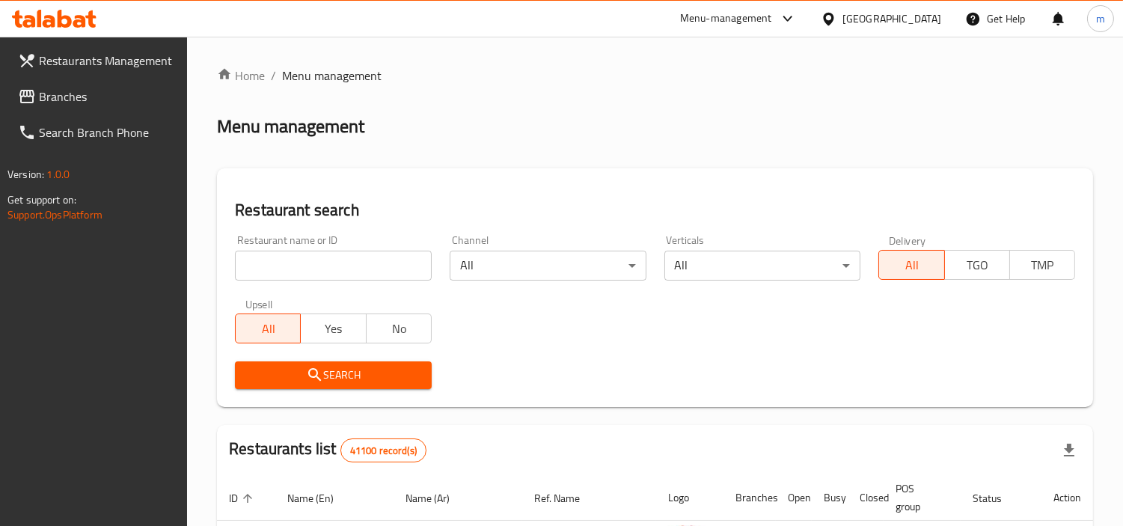
click at [323, 260] on div "Home / Menu management Menu management Restaurant search Restaurant name or ID …" at bounding box center [655, 515] width 876 height 897
click at [323, 260] on input "search" at bounding box center [333, 266] width 197 height 30
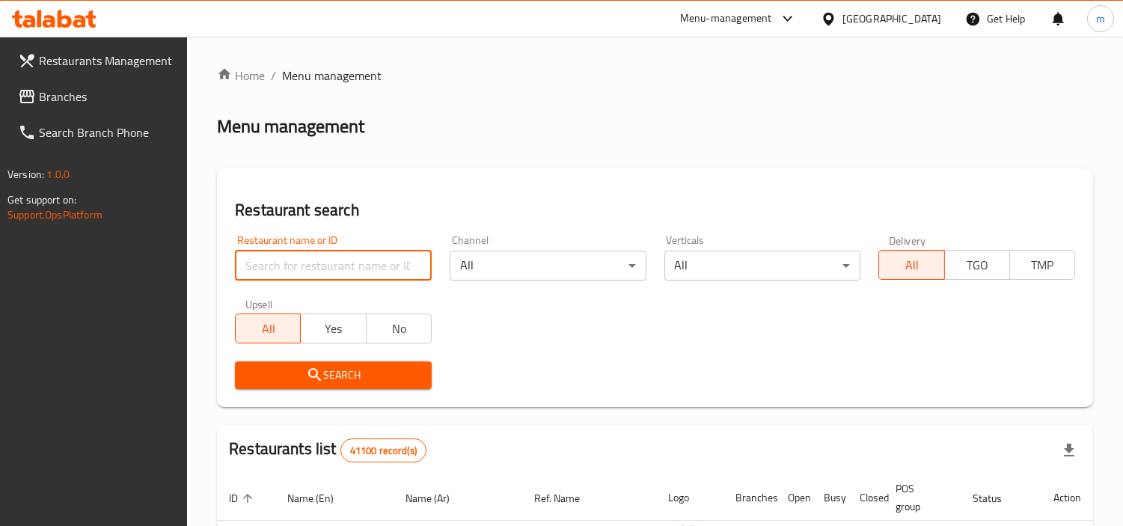
paste input "601426"
type input "601426"
click button "Search" at bounding box center [333, 376] width 197 height 28
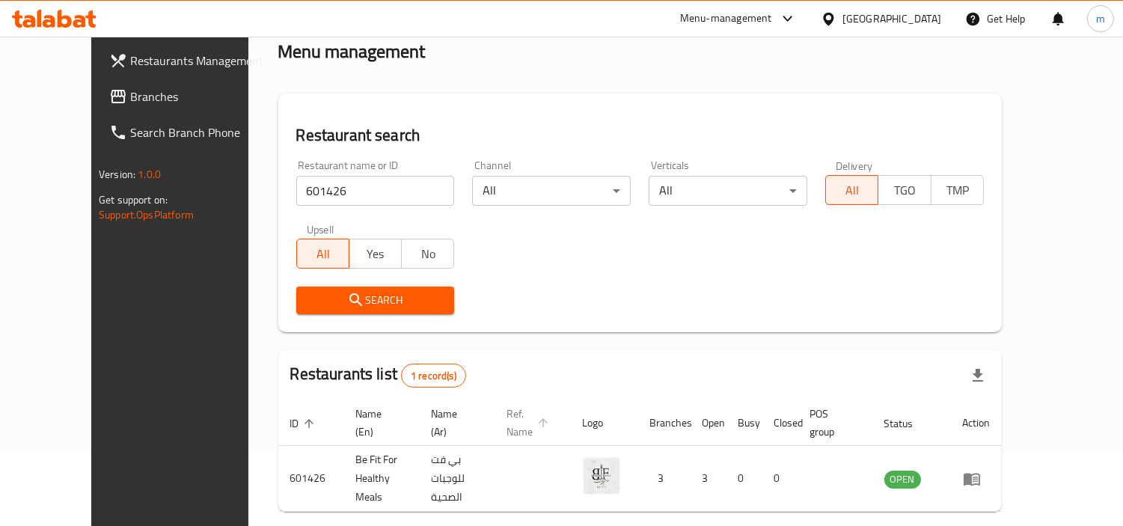
scroll to position [129, 0]
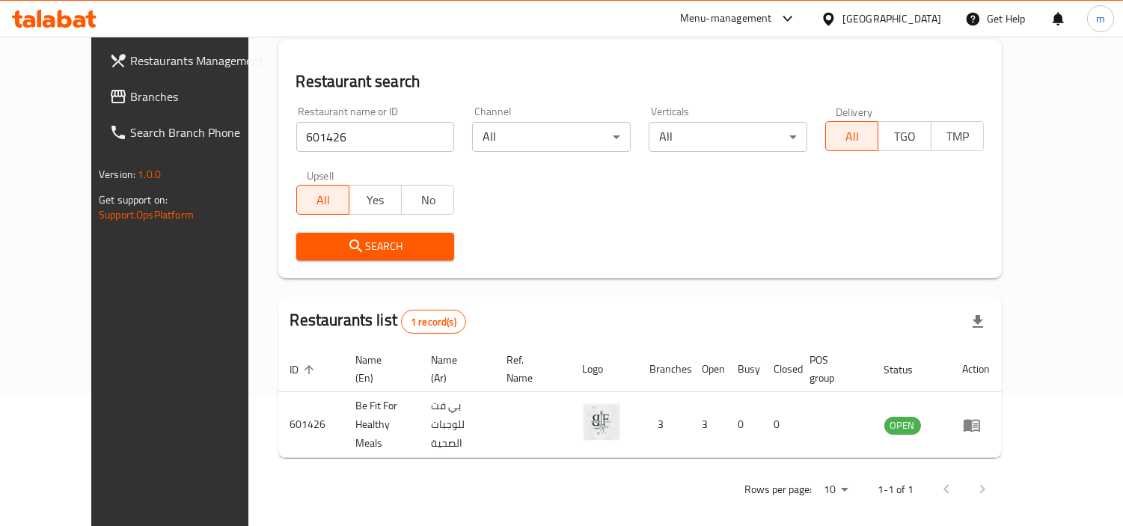
click at [859, 12] on div "United Arab Emirates" at bounding box center [892, 18] width 99 height 16
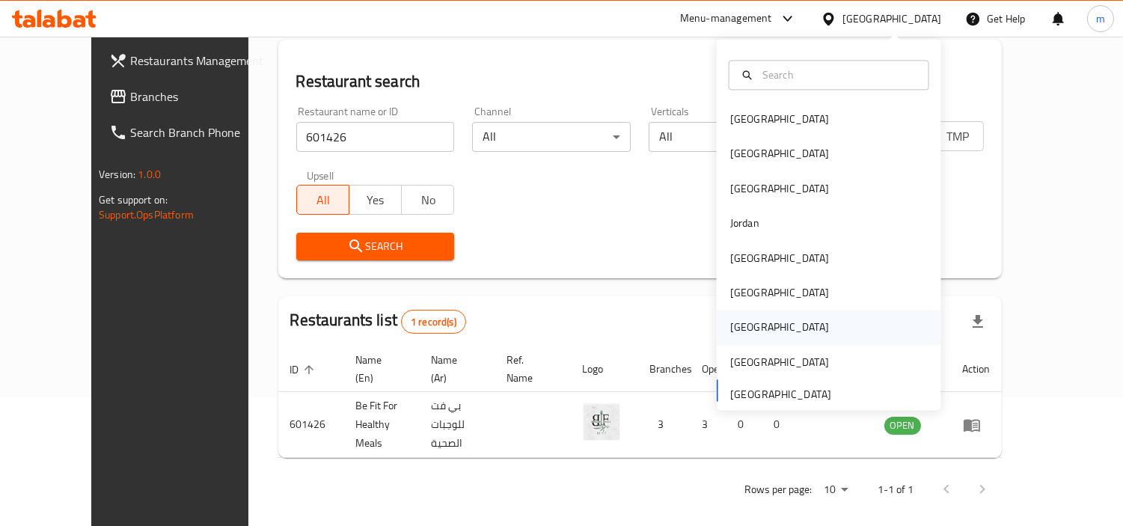
click at [741, 326] on div "Qatar" at bounding box center [780, 328] width 99 height 16
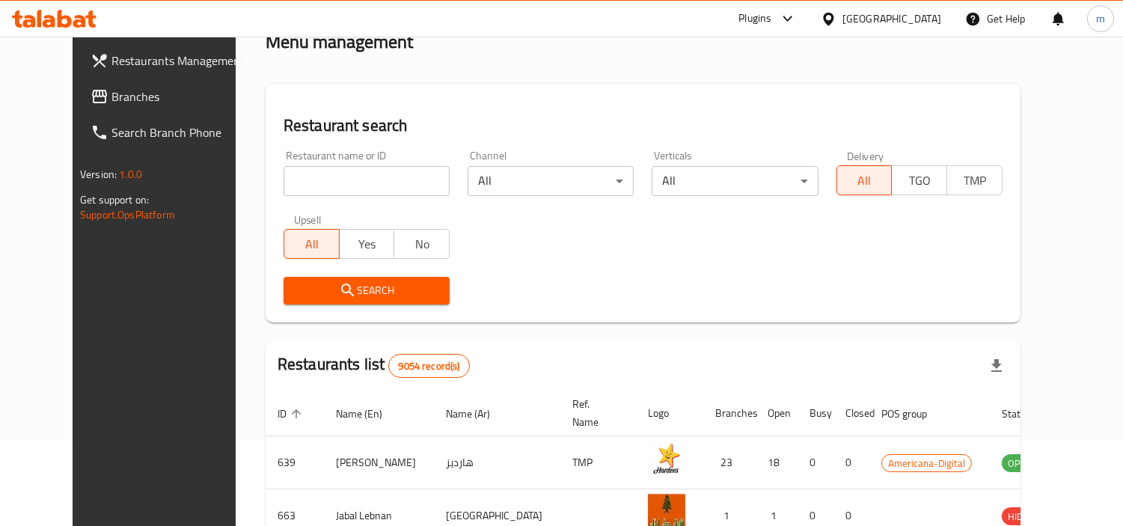
scroll to position [129, 0]
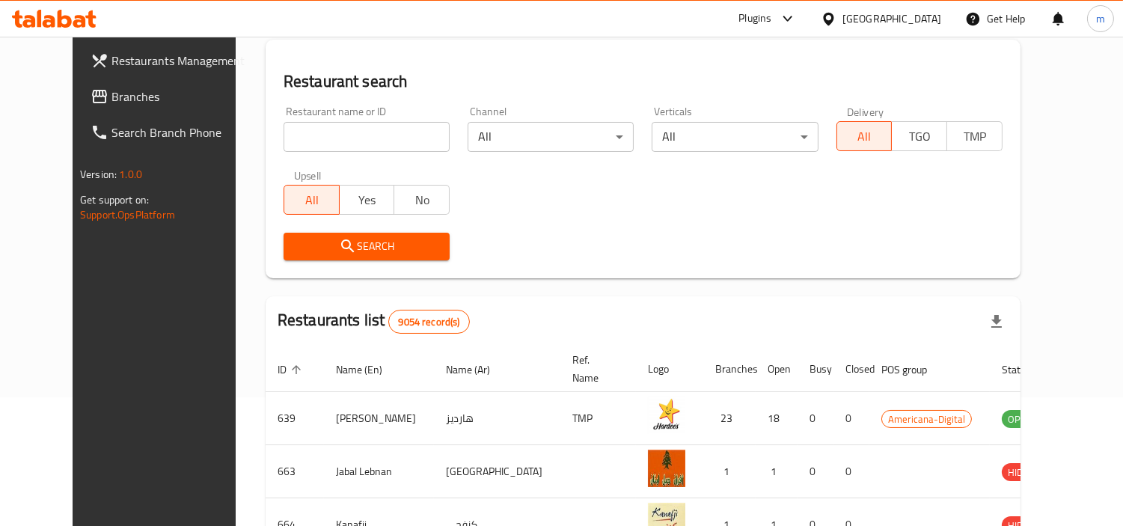
click at [112, 98] on span "Branches" at bounding box center [180, 97] width 137 height 18
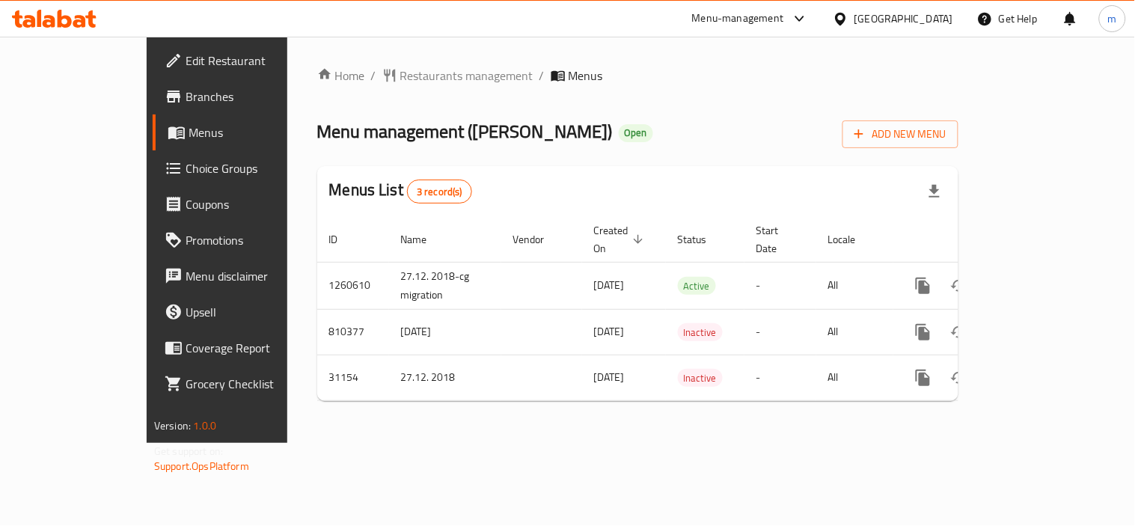
click at [400, 68] on span "Restaurants management" at bounding box center [466, 76] width 133 height 18
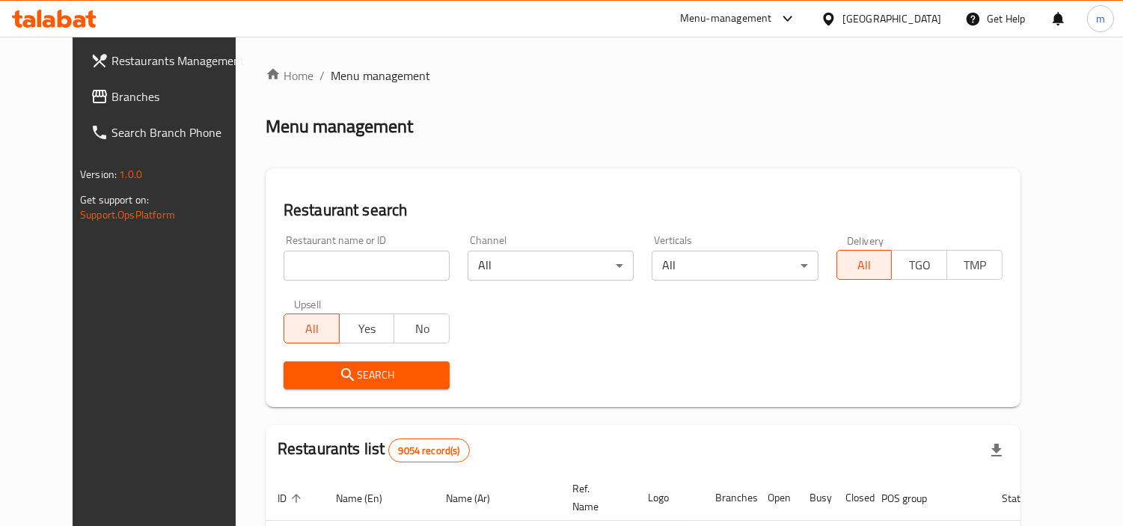
click at [363, 262] on input "search" at bounding box center [367, 266] width 166 height 30
paste input "16005"
type input "16005"
click button "Search" at bounding box center [367, 376] width 166 height 28
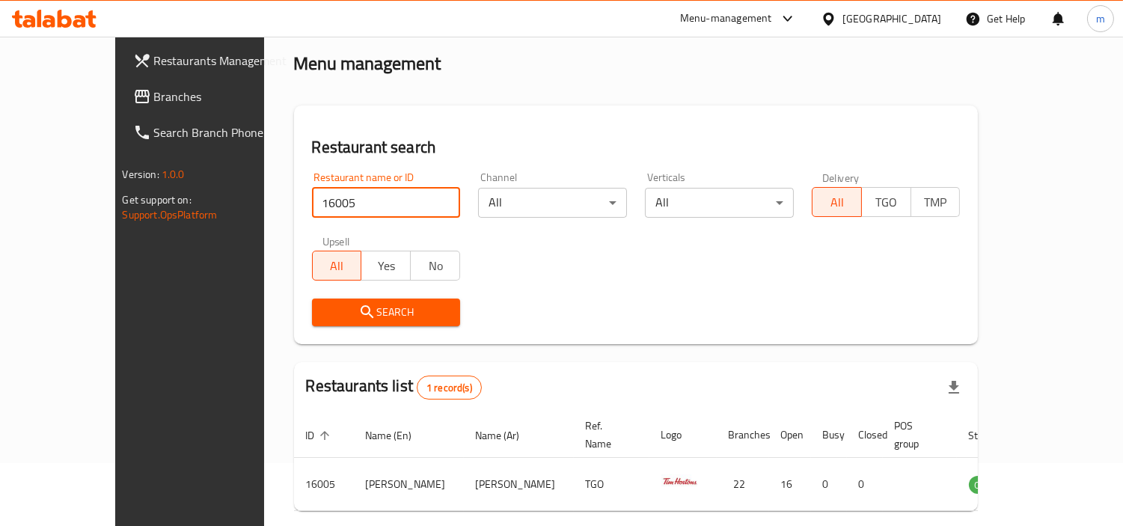
scroll to position [112, 0]
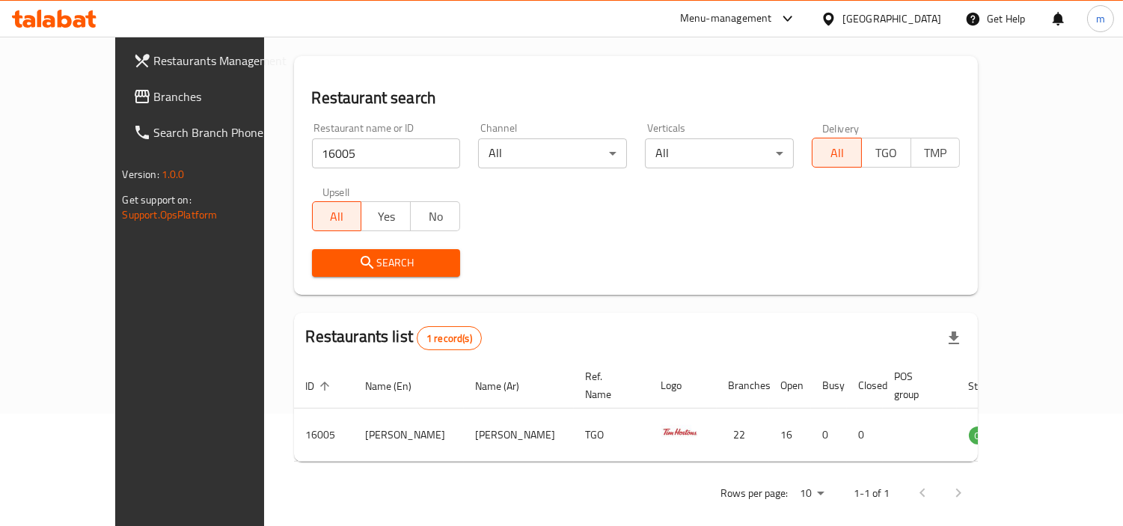
click at [933, 15] on div "[GEOGRAPHIC_DATA]" at bounding box center [892, 18] width 99 height 16
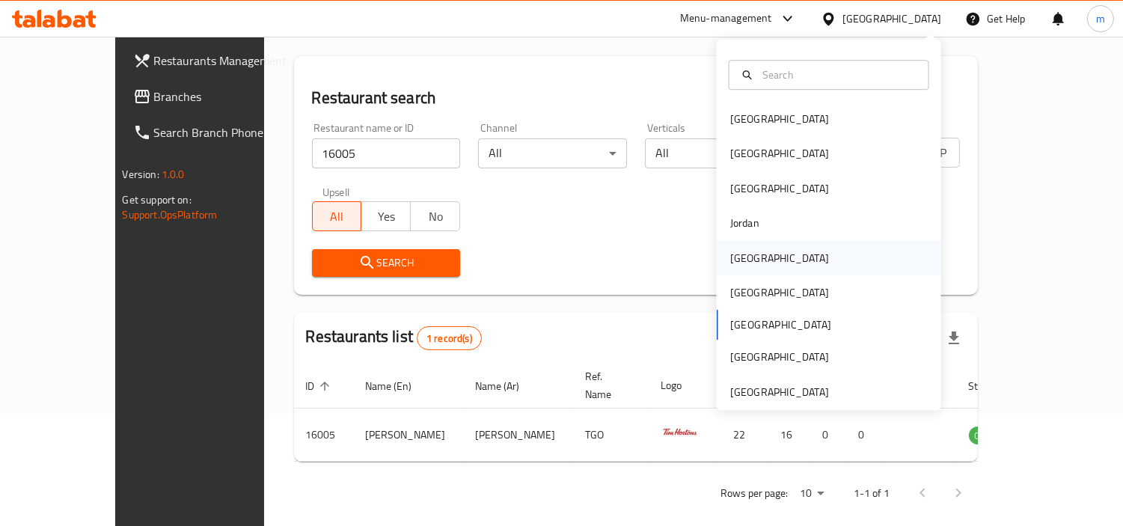
click at [743, 255] on div "[GEOGRAPHIC_DATA]" at bounding box center [780, 258] width 99 height 16
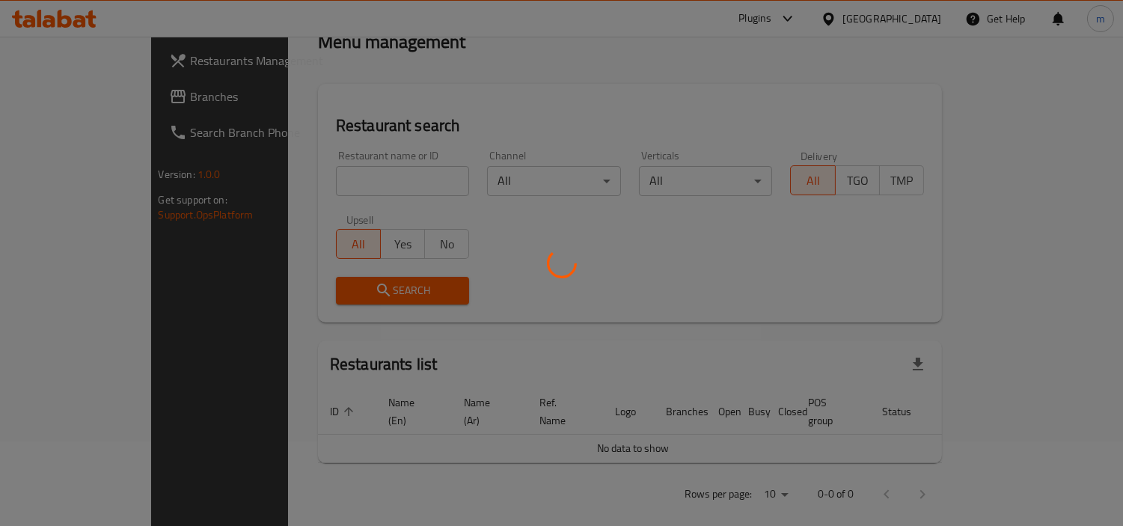
scroll to position [112, 0]
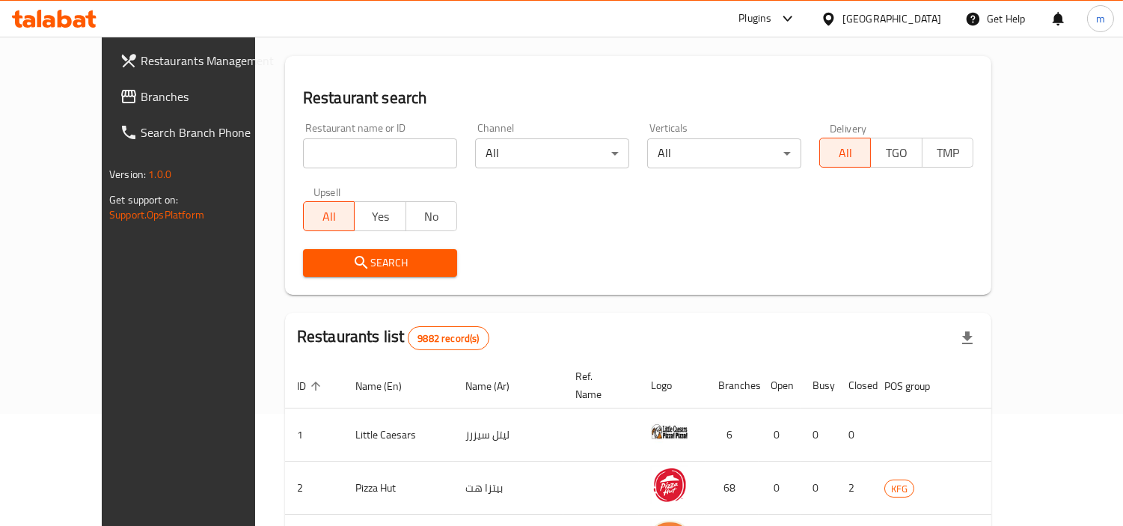
click at [141, 100] on span "Branches" at bounding box center [209, 97] width 137 height 18
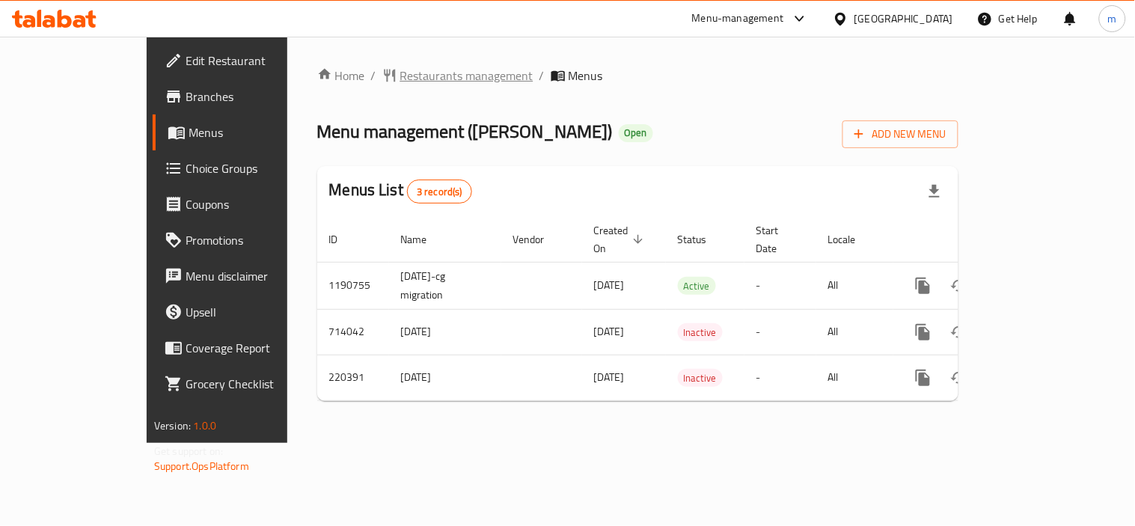
click at [400, 83] on span "Restaurants management" at bounding box center [466, 76] width 133 height 18
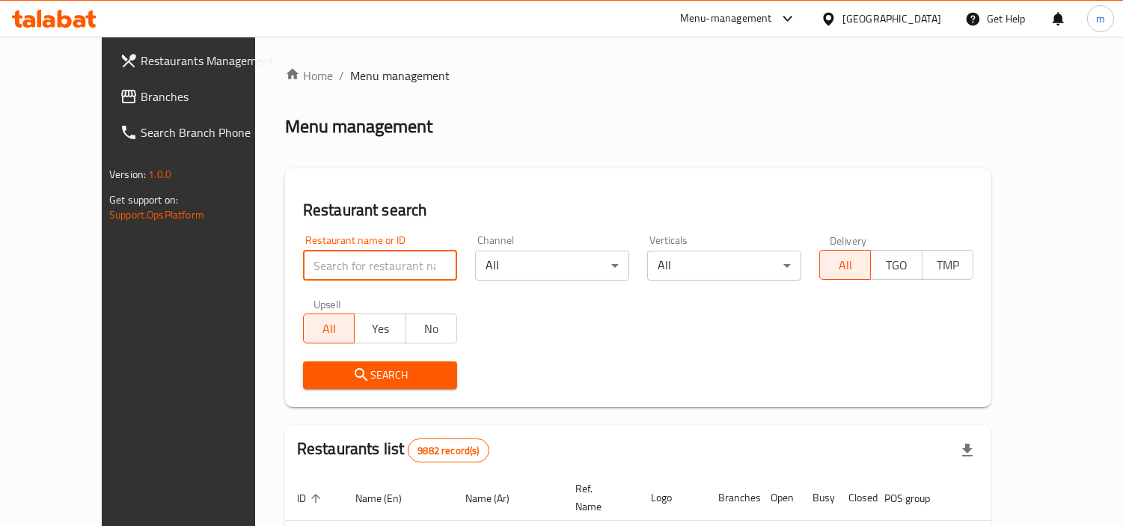
click at [353, 256] on input "search" at bounding box center [380, 266] width 154 height 30
paste input "625185"
type input "625185"
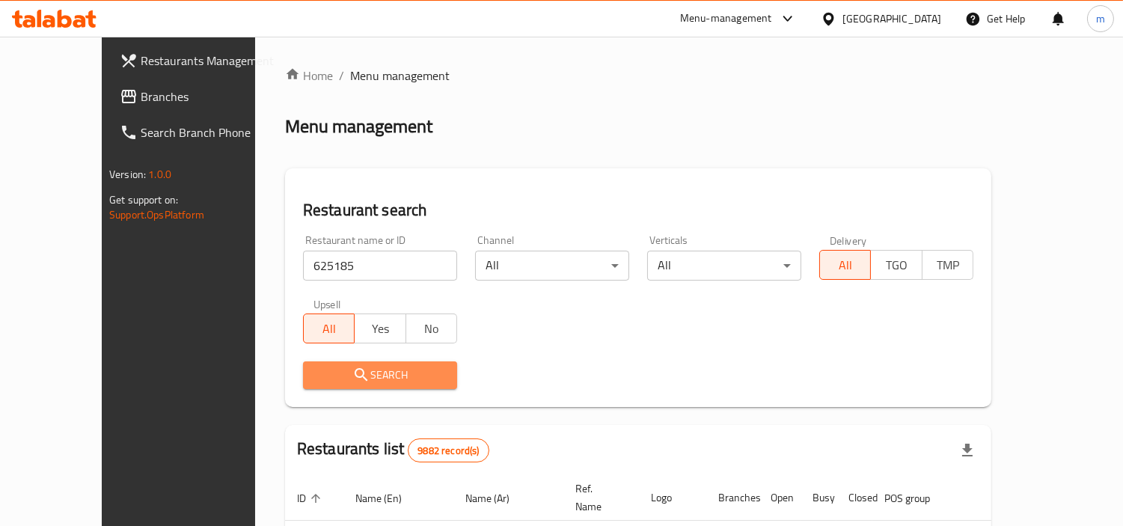
click at [350, 367] on span "Search" at bounding box center [380, 375] width 130 height 19
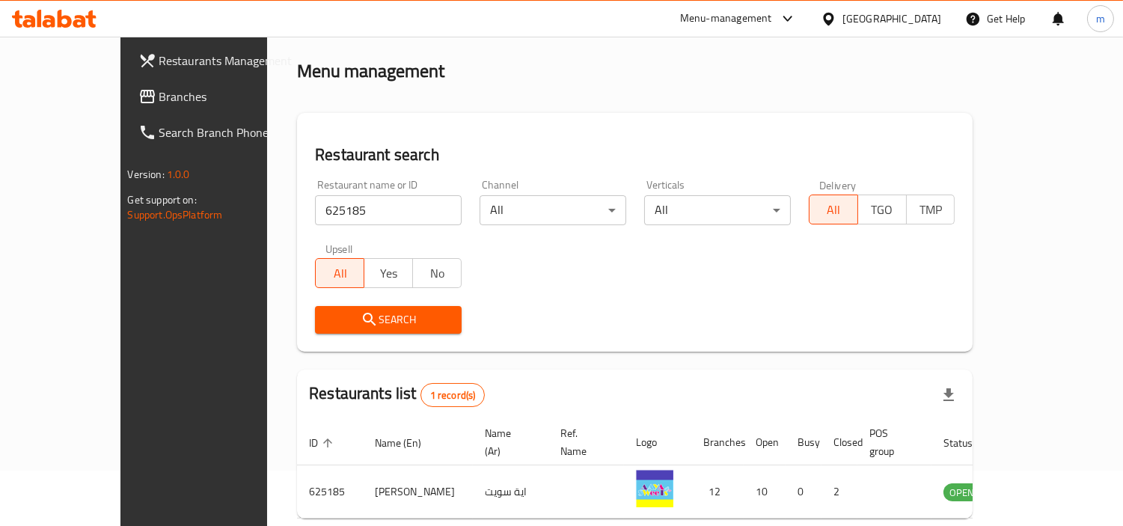
scroll to position [112, 0]
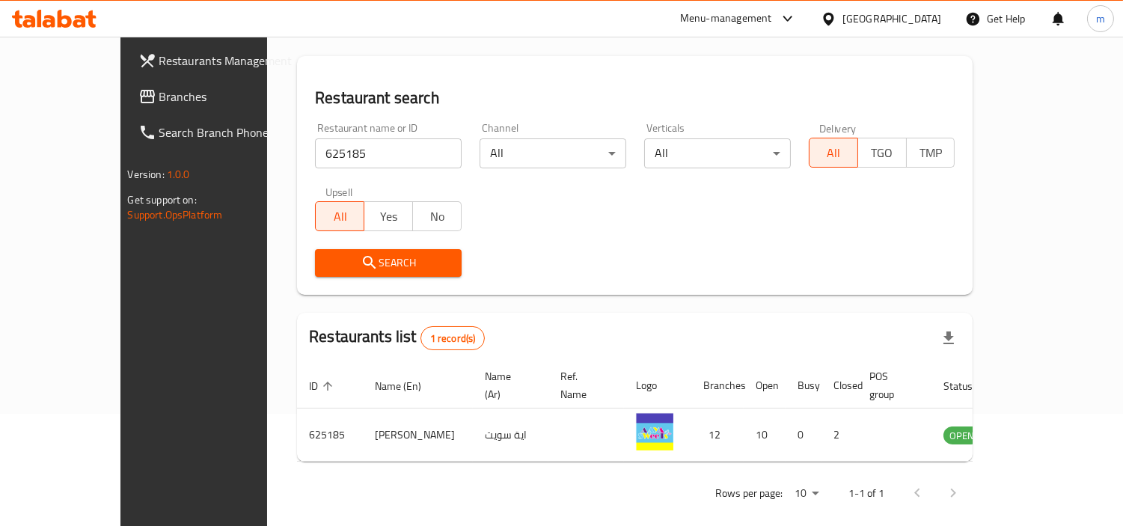
click at [925, 10] on div "[GEOGRAPHIC_DATA]" at bounding box center [892, 18] width 99 height 16
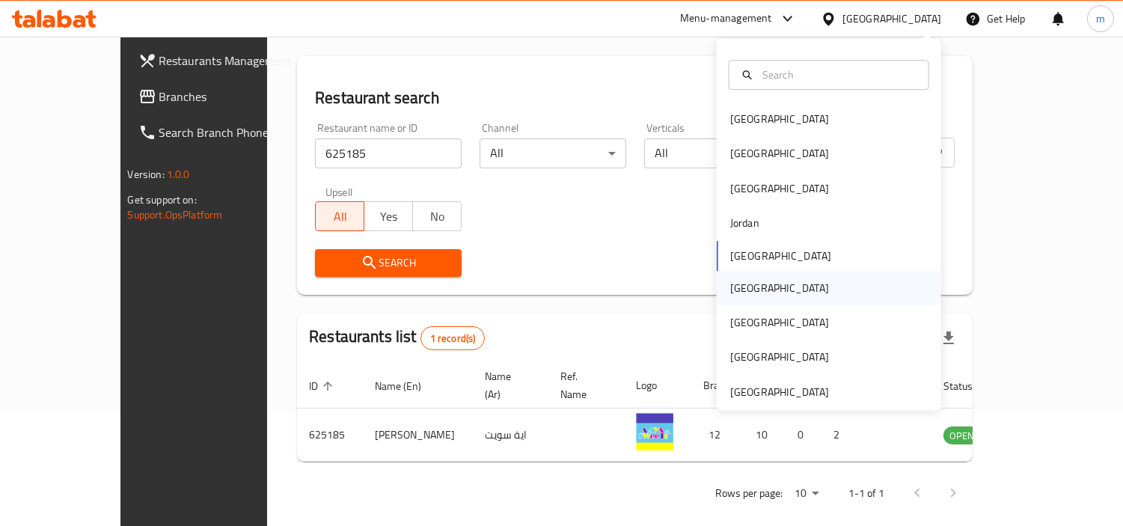
click at [743, 292] on div "[GEOGRAPHIC_DATA]" at bounding box center [780, 288] width 99 height 16
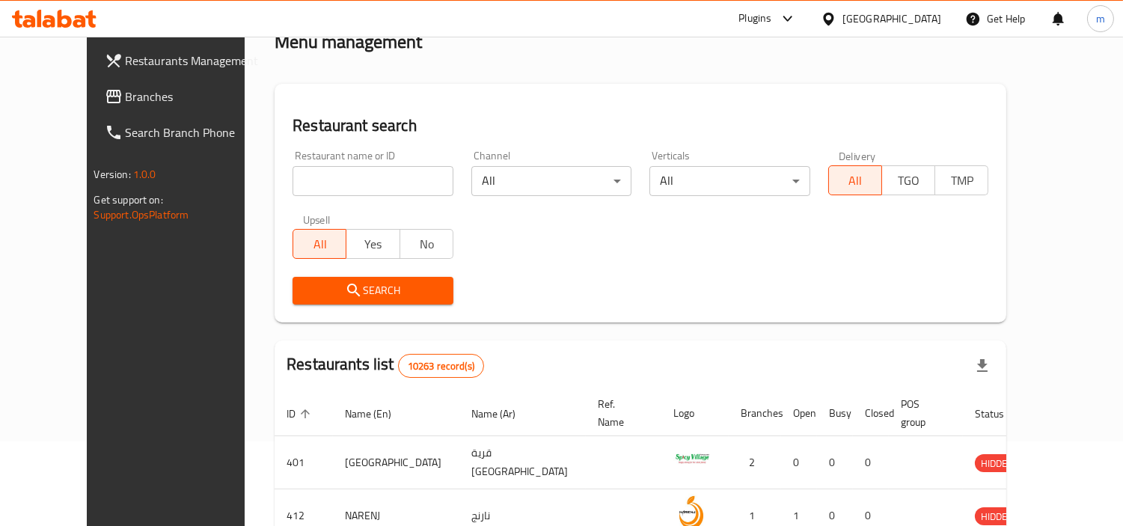
scroll to position [112, 0]
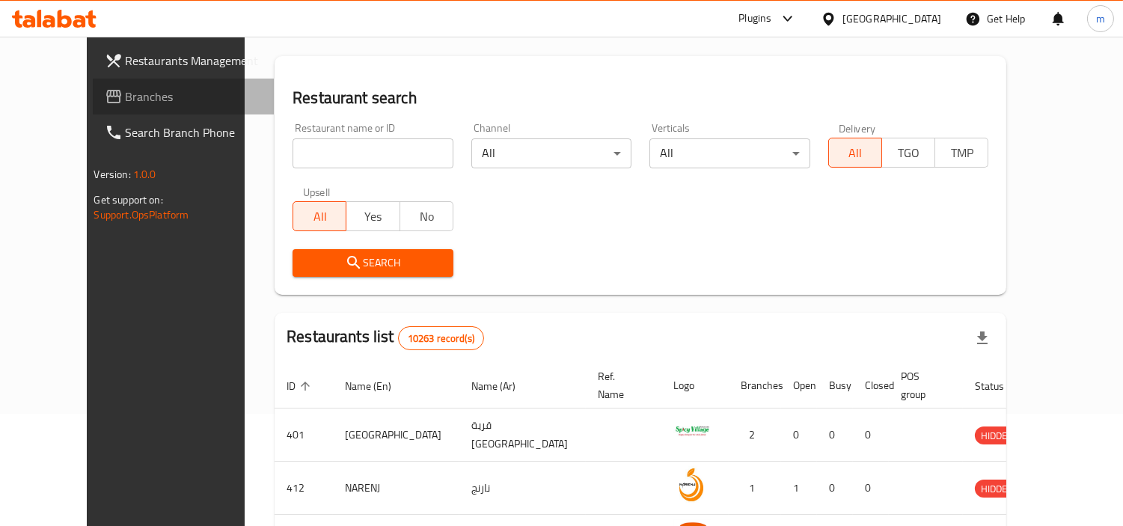
click at [126, 101] on span "Branches" at bounding box center [194, 97] width 137 height 18
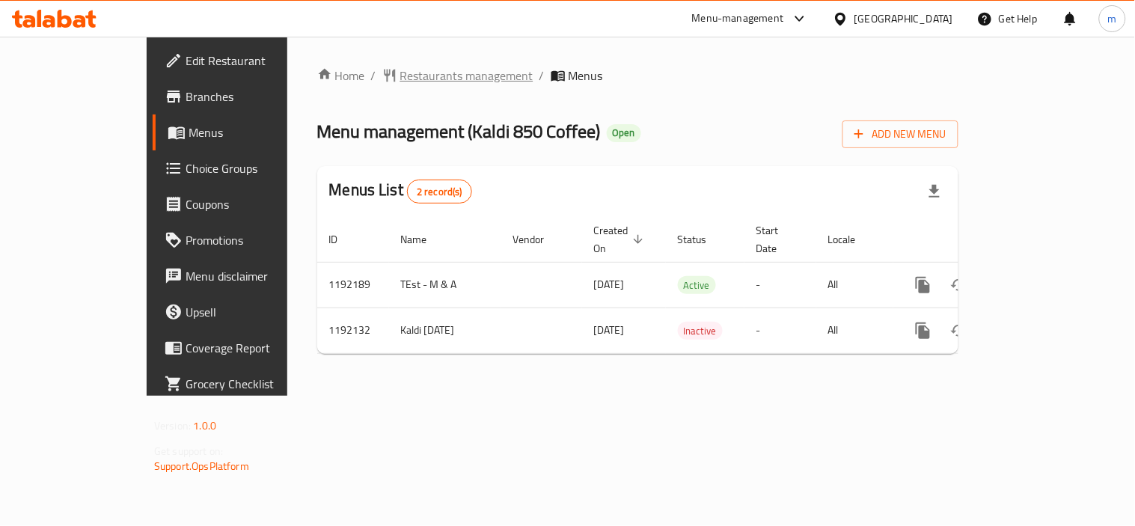
click at [400, 81] on span "Restaurants management" at bounding box center [466, 76] width 133 height 18
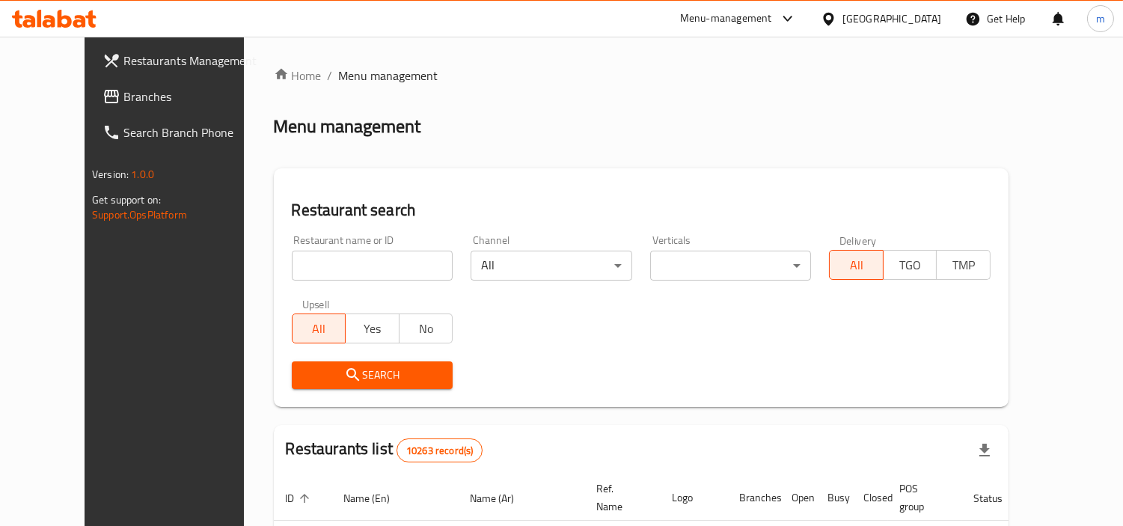
click at [331, 253] on input "search" at bounding box center [373, 266] width 162 height 30
paste input "667421"
type input "667421"
click button "Search" at bounding box center [373, 376] width 162 height 28
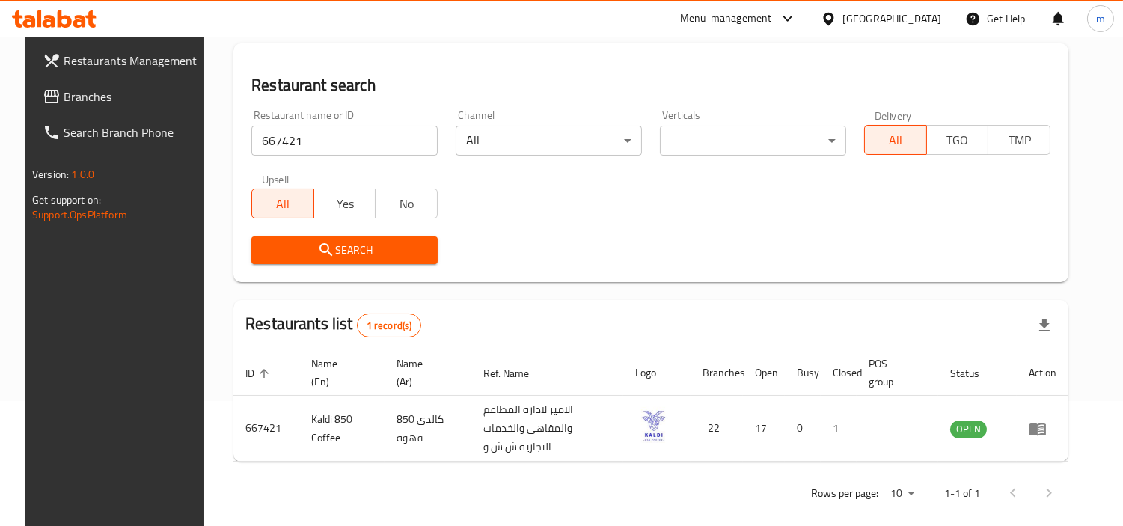
scroll to position [129, 0]
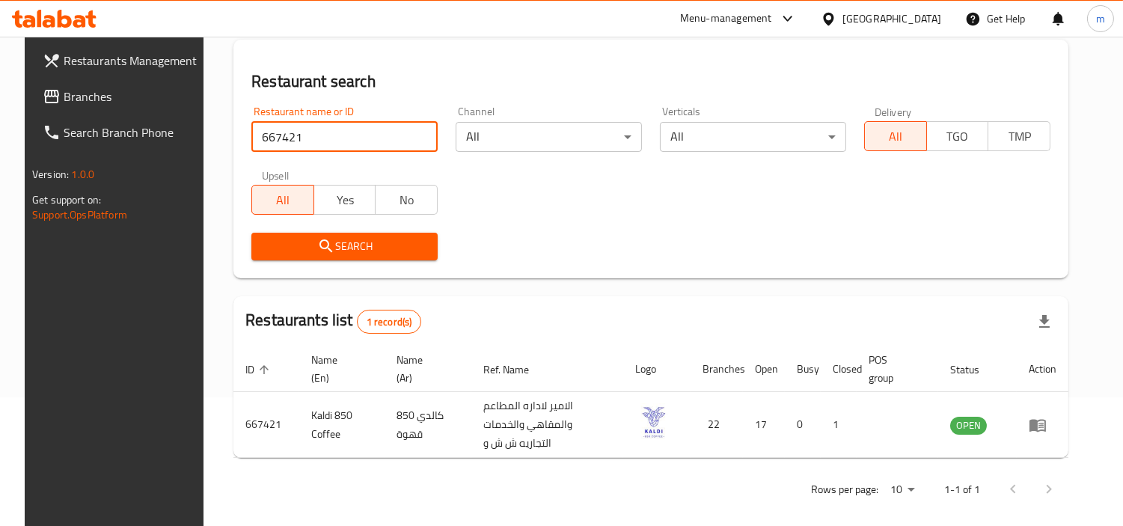
click at [923, 12] on div "[GEOGRAPHIC_DATA]" at bounding box center [892, 18] width 99 height 16
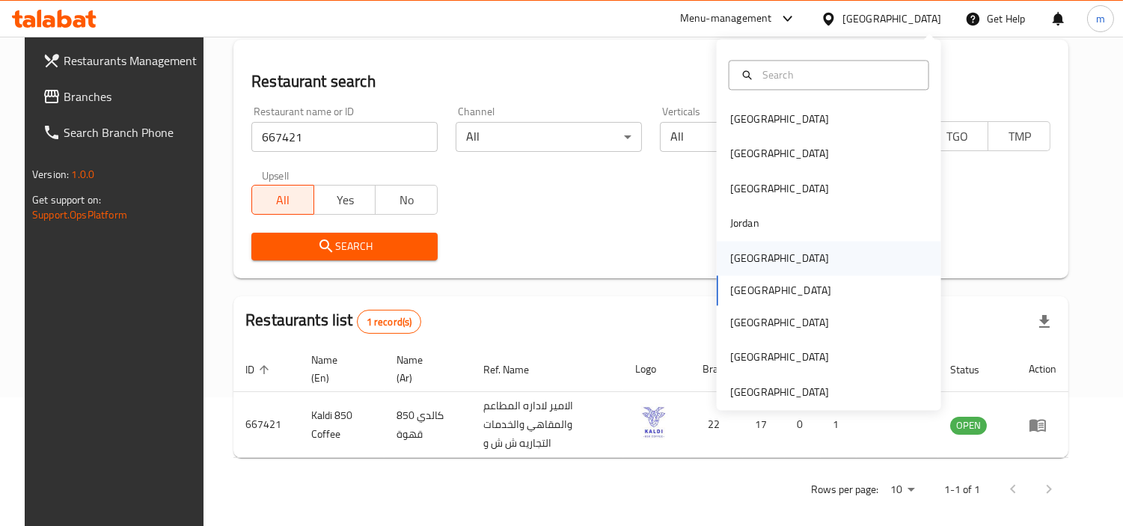
click at [769, 263] on div "[GEOGRAPHIC_DATA]" at bounding box center [829, 258] width 225 height 34
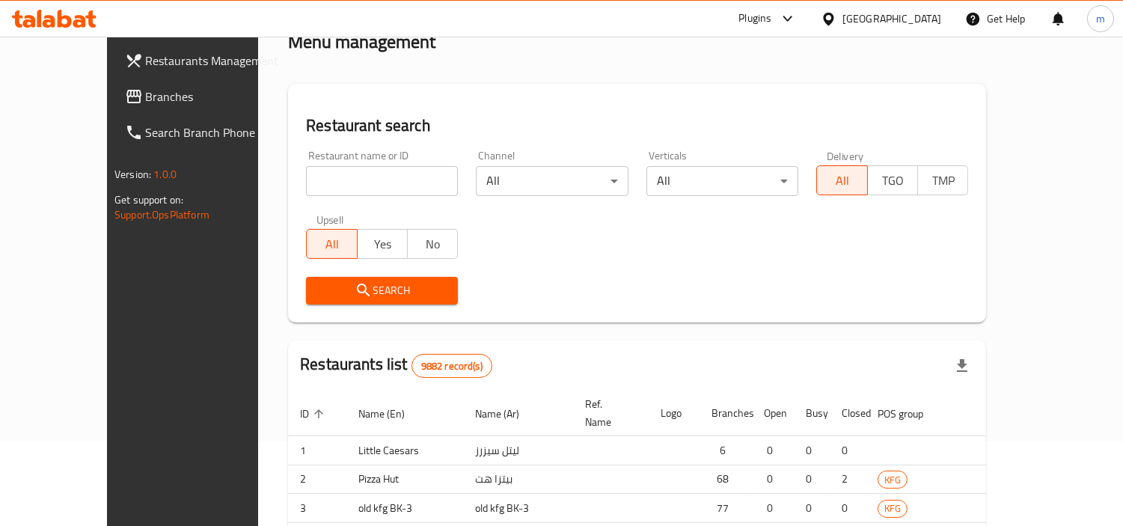
scroll to position [129, 0]
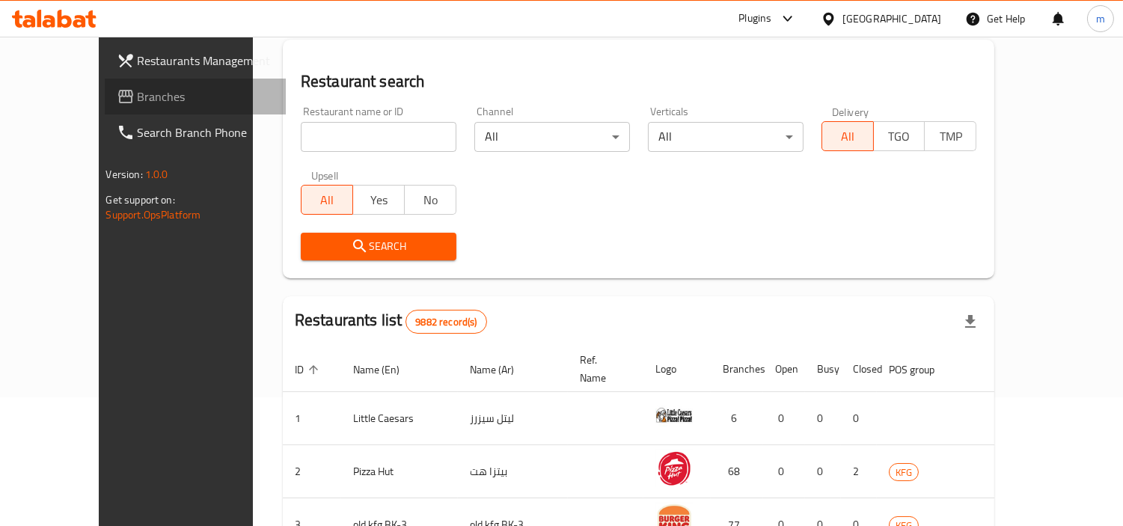
click at [105, 84] on link "Branches" at bounding box center [196, 97] width 182 height 36
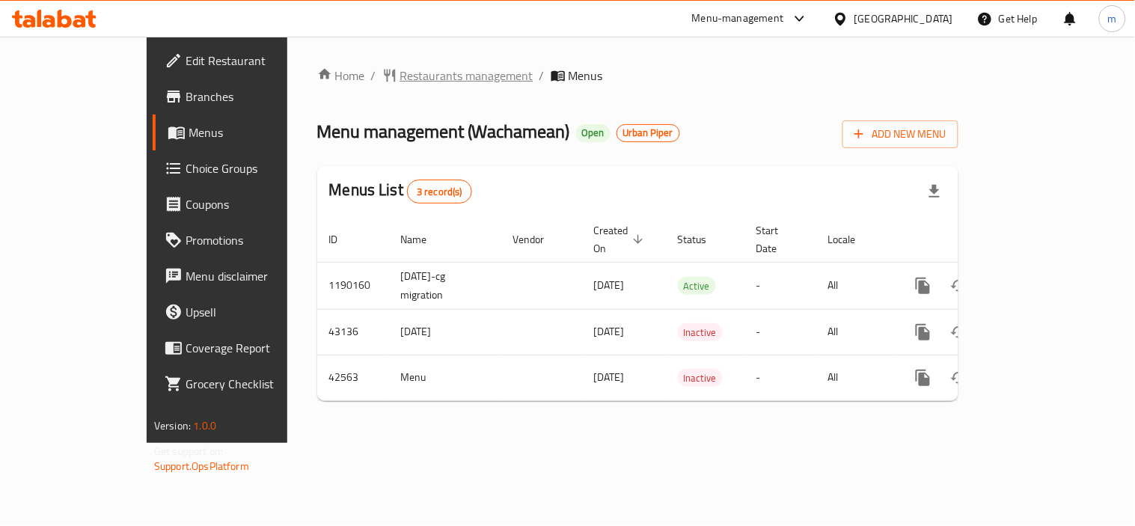
click at [400, 79] on span "Restaurants management" at bounding box center [466, 76] width 133 height 18
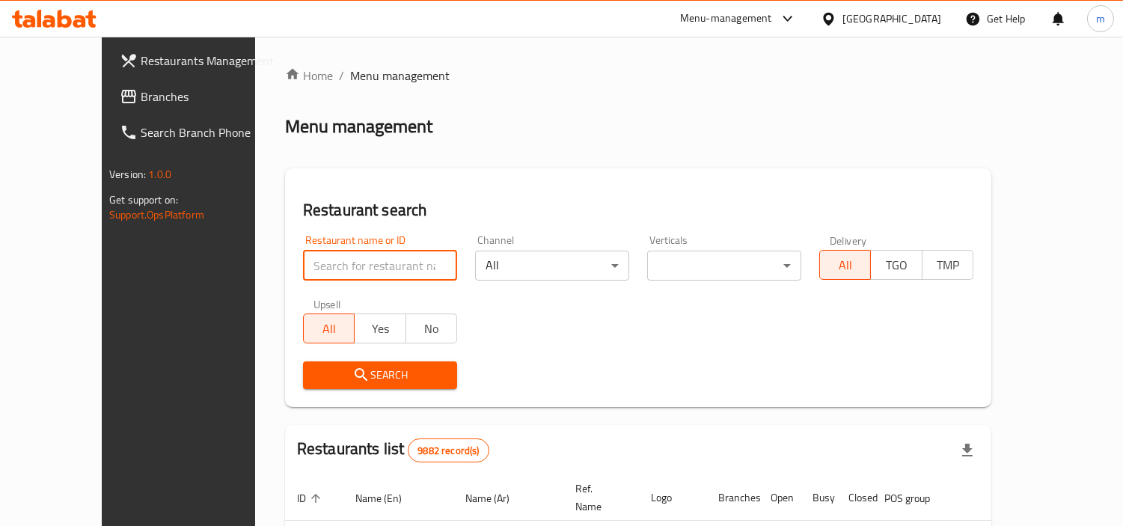
click at [352, 262] on input "search" at bounding box center [380, 266] width 154 height 30
paste input "22032"
type input "220323"
click button "Search" at bounding box center [380, 376] width 154 height 28
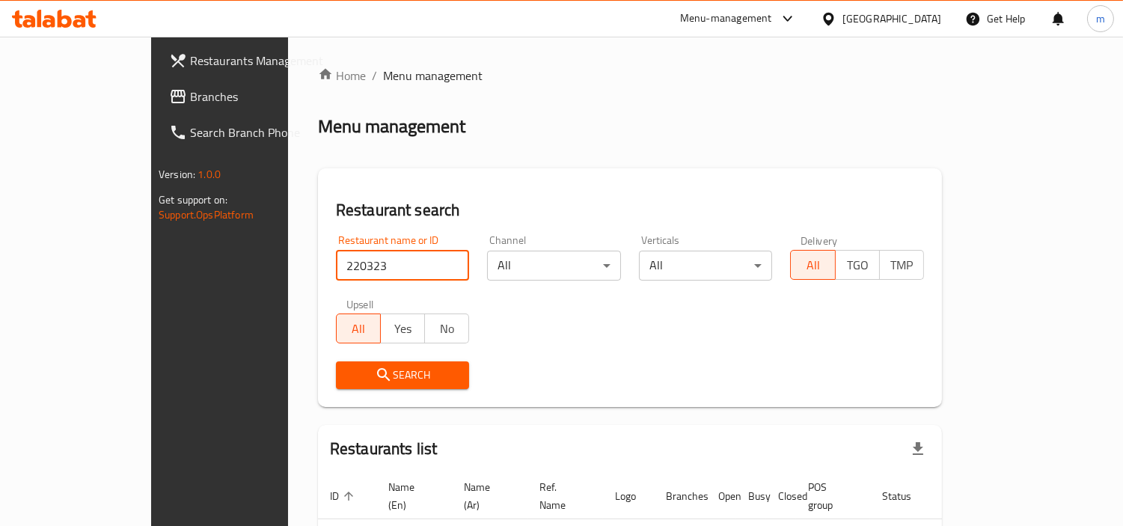
scroll to position [85, 0]
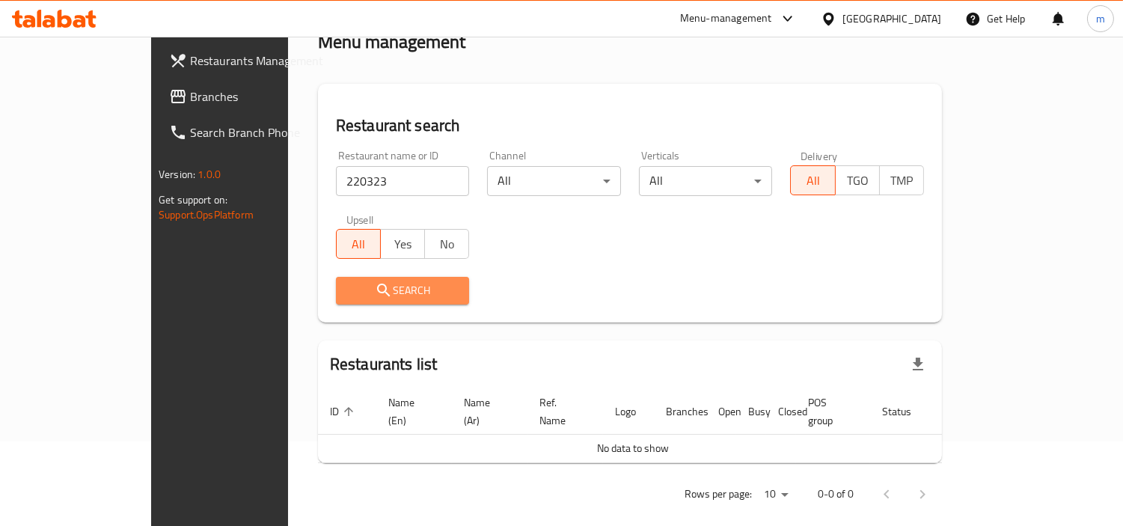
click at [385, 290] on span "Search" at bounding box center [403, 290] width 110 height 19
click at [336, 301] on button "Search" at bounding box center [403, 291] width 134 height 28
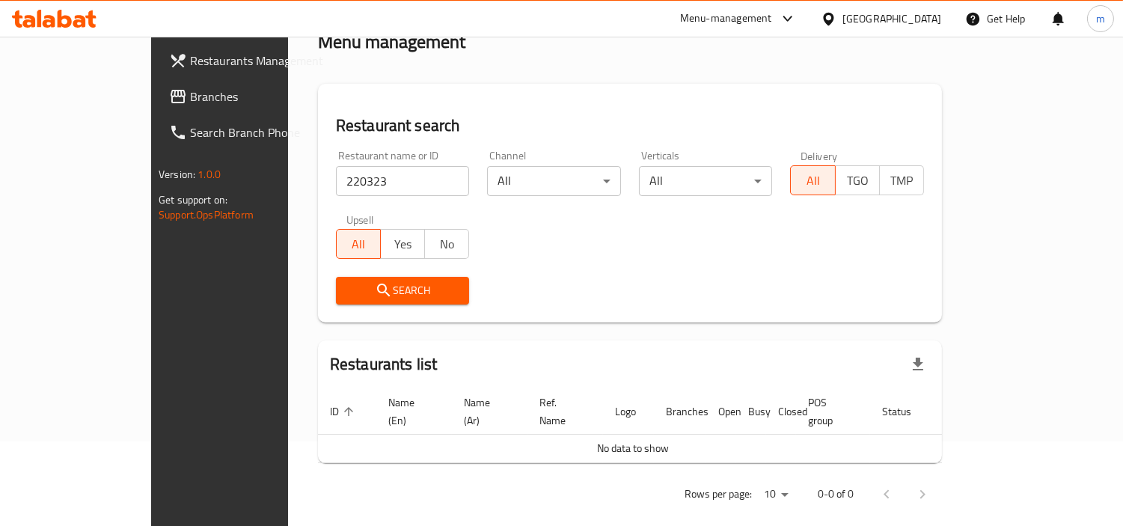
click at [336, 301] on button "Search" at bounding box center [403, 291] width 134 height 28
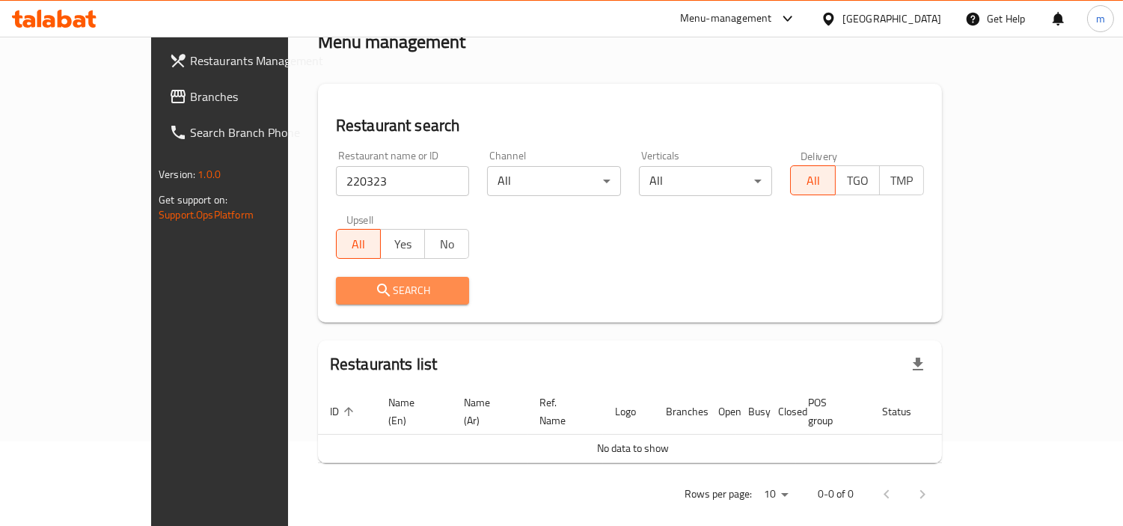
click at [336, 301] on button "Search" at bounding box center [403, 291] width 134 height 28
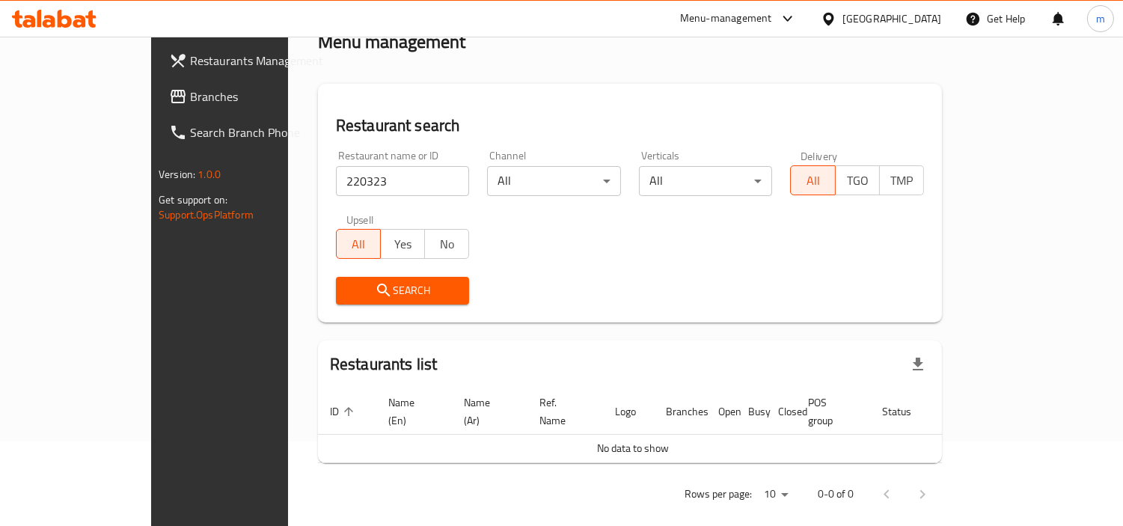
click at [375, 298] on icon "submit" at bounding box center [384, 290] width 18 height 18
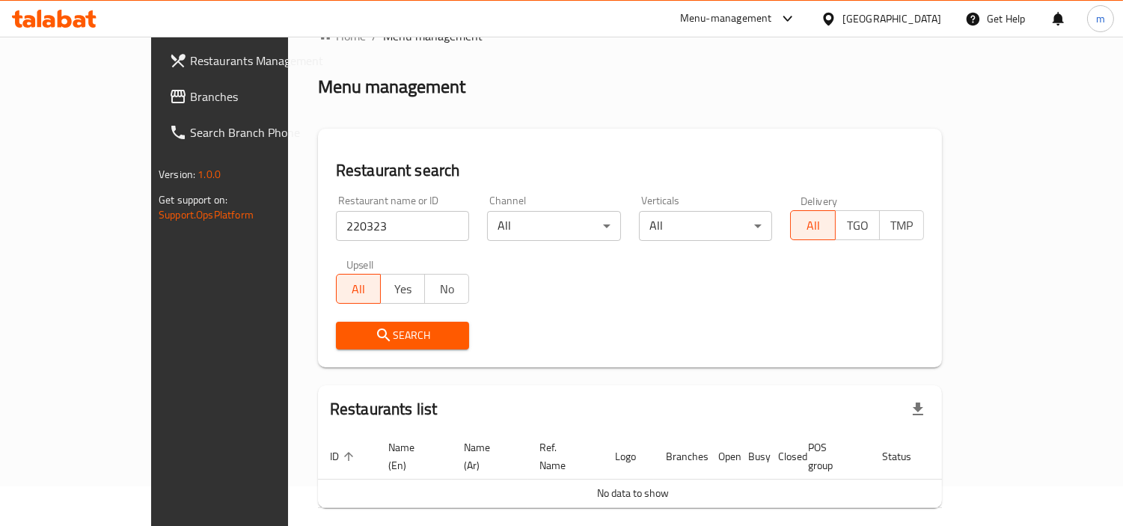
scroll to position [0, 0]
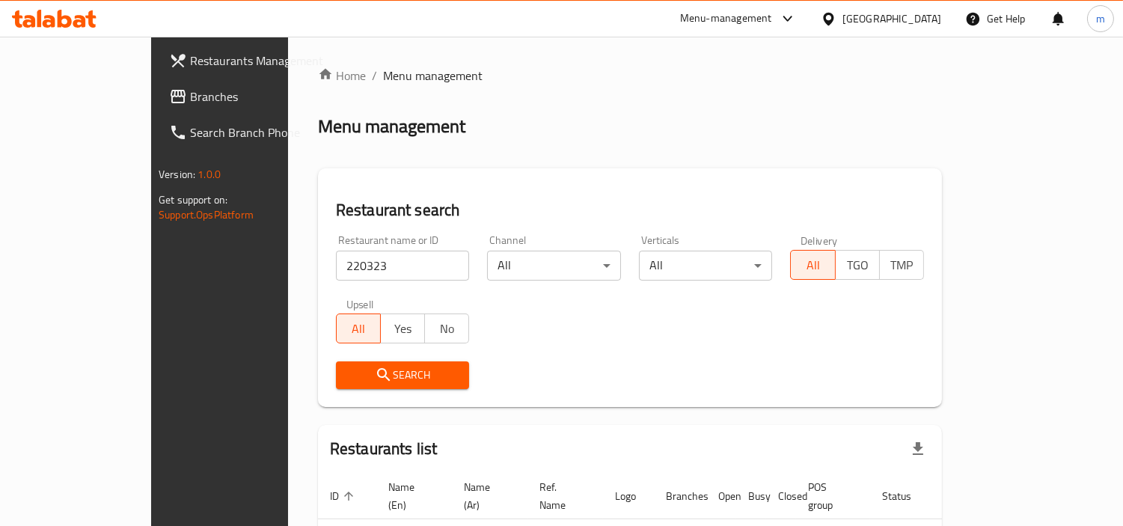
click at [190, 101] on span "Branches" at bounding box center [258, 97] width 137 height 18
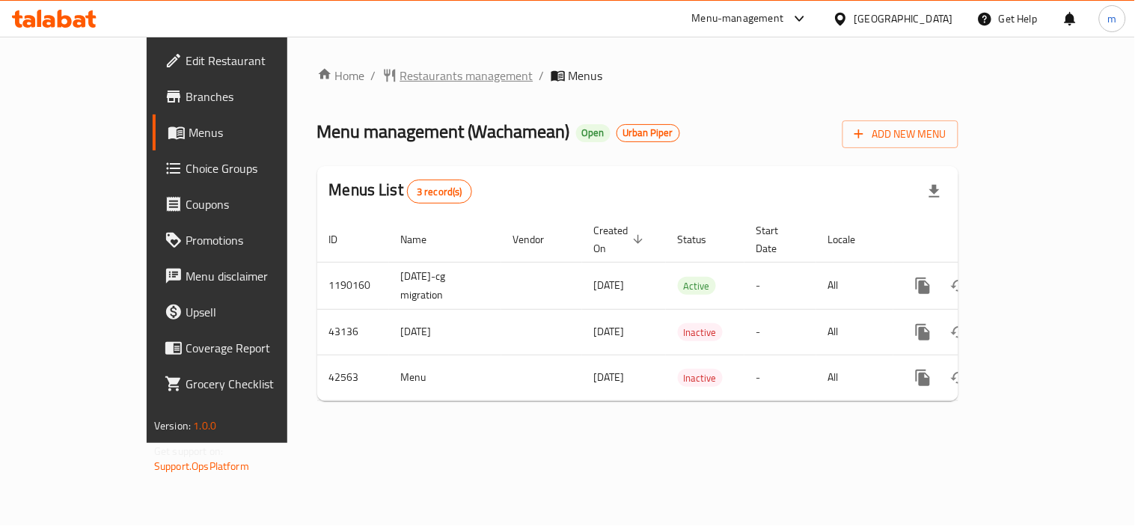
click at [400, 80] on span "Restaurants management" at bounding box center [466, 76] width 133 height 18
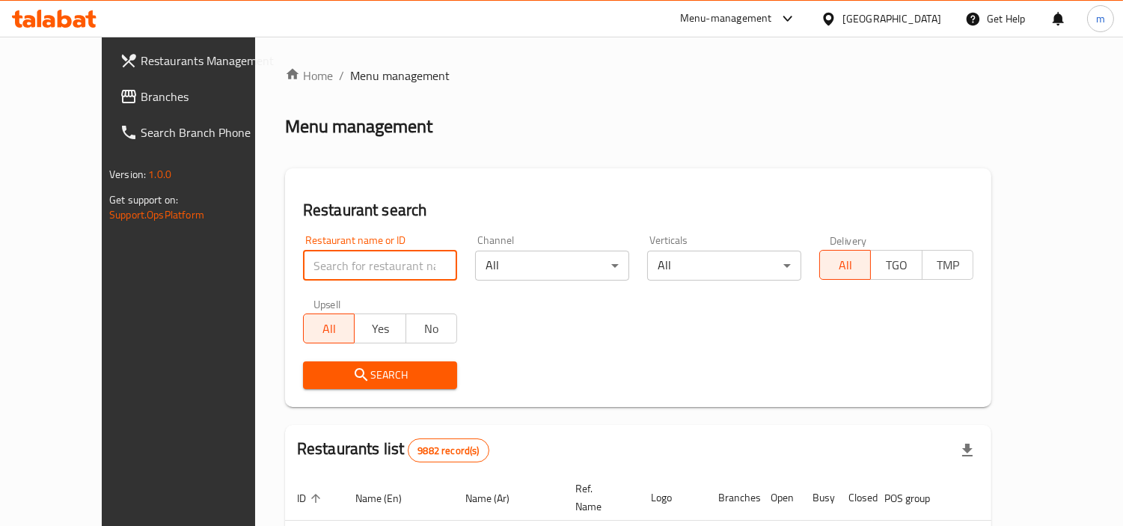
click at [367, 263] on input "search" at bounding box center [380, 266] width 154 height 30
paste input "22032"
type input "22032"
click button "Search" at bounding box center [380, 376] width 154 height 28
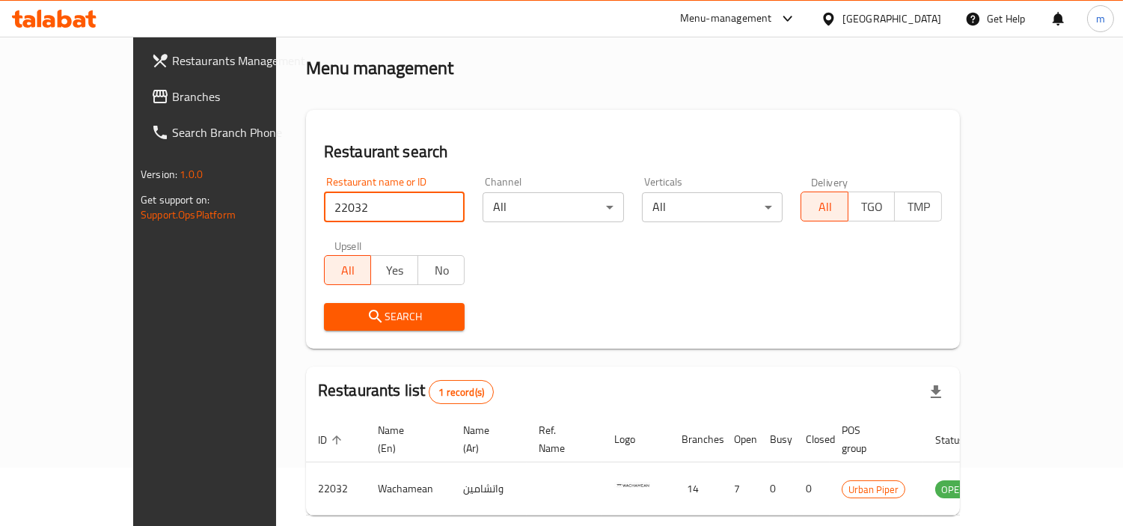
scroll to position [112, 0]
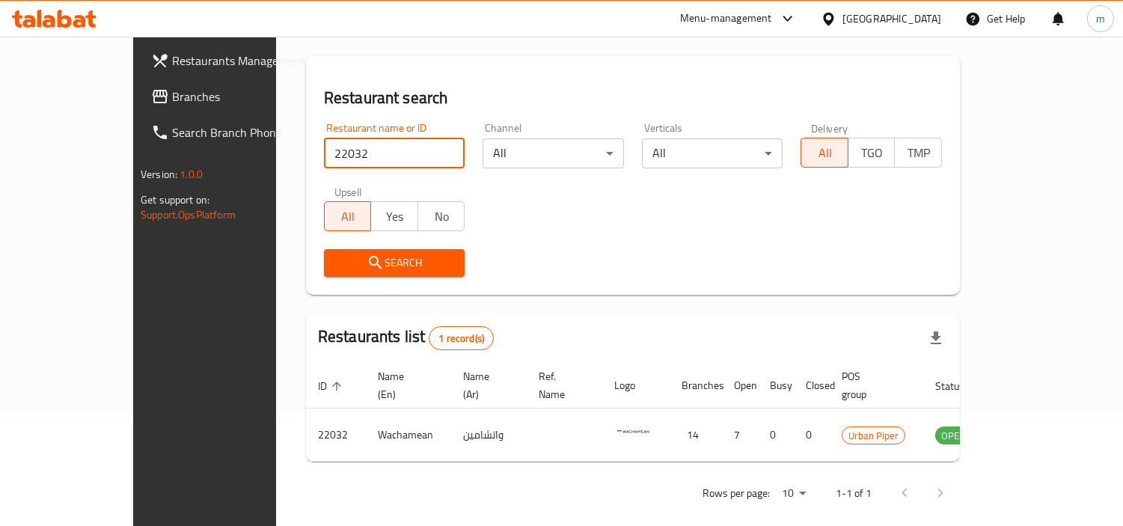
click at [172, 98] on span "Branches" at bounding box center [240, 97] width 137 height 18
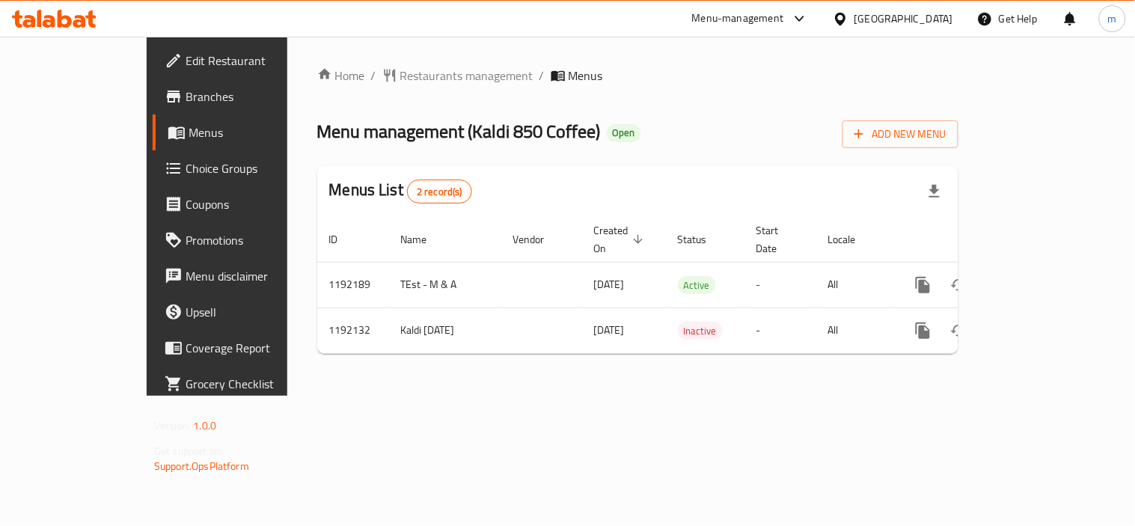
click at [400, 76] on span "Restaurants management" at bounding box center [466, 76] width 133 height 18
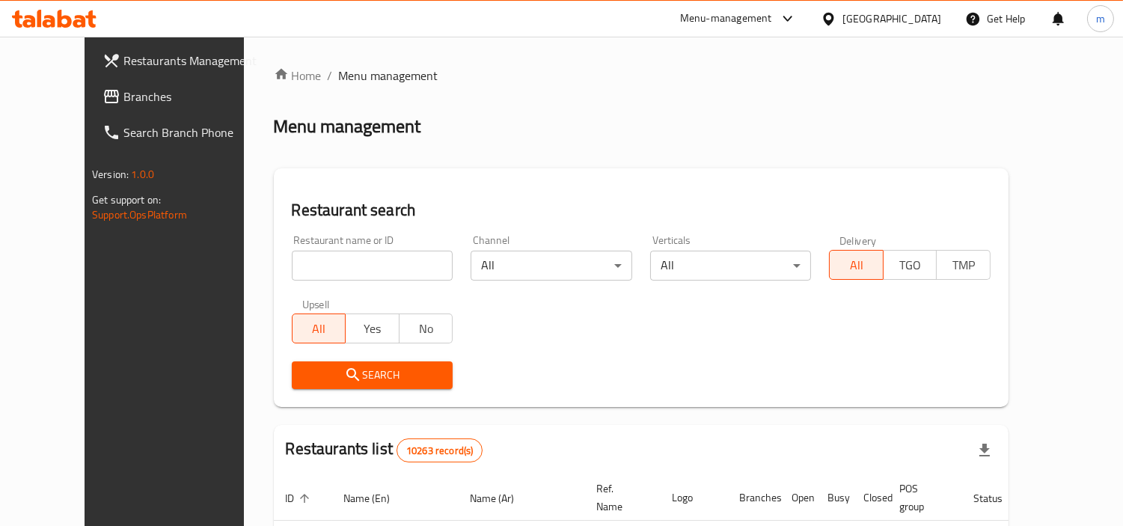
click at [347, 252] on input "search" at bounding box center [373, 266] width 162 height 30
paste input "667421"
type input "667421"
click button "Search" at bounding box center [373, 376] width 162 height 28
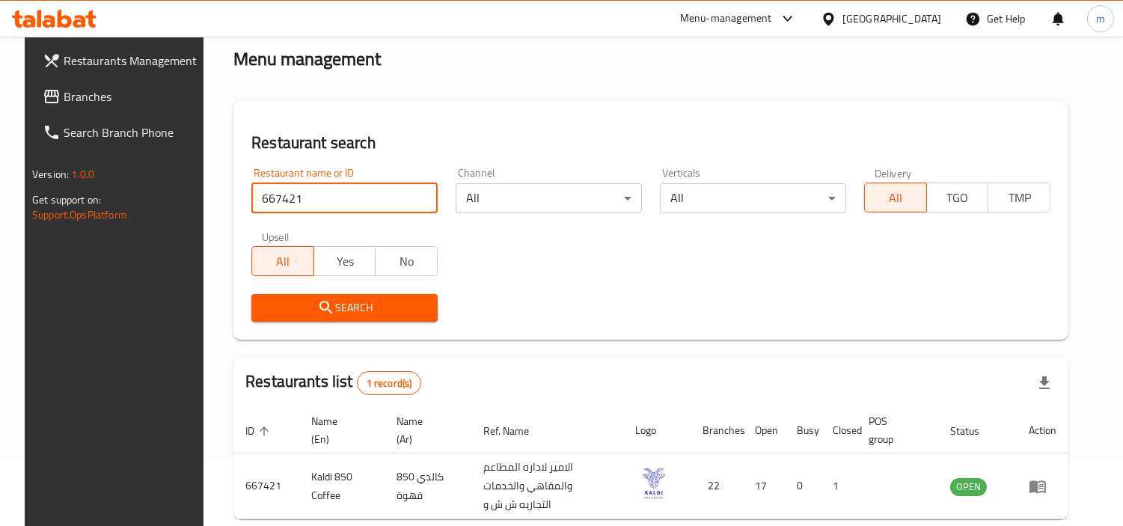
scroll to position [129, 0]
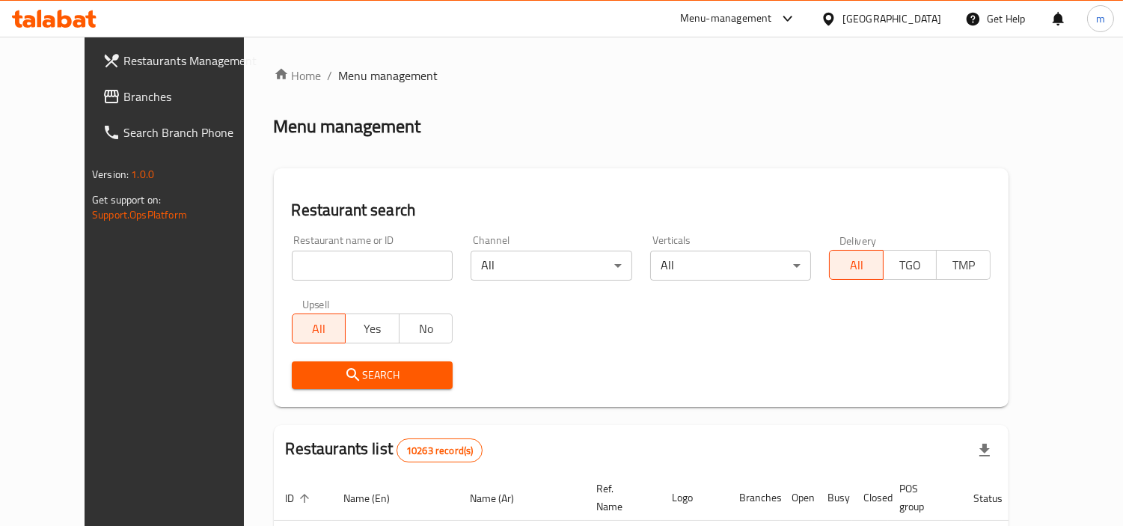
click at [924, 25] on div "[GEOGRAPHIC_DATA]" at bounding box center [892, 18] width 99 height 16
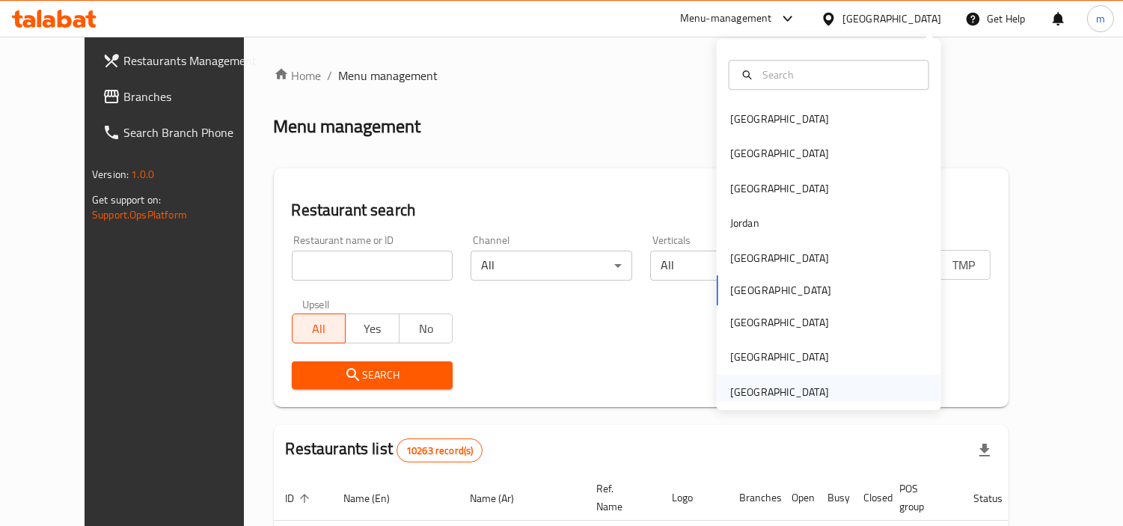
click at [780, 391] on div "[GEOGRAPHIC_DATA]" at bounding box center [780, 392] width 99 height 16
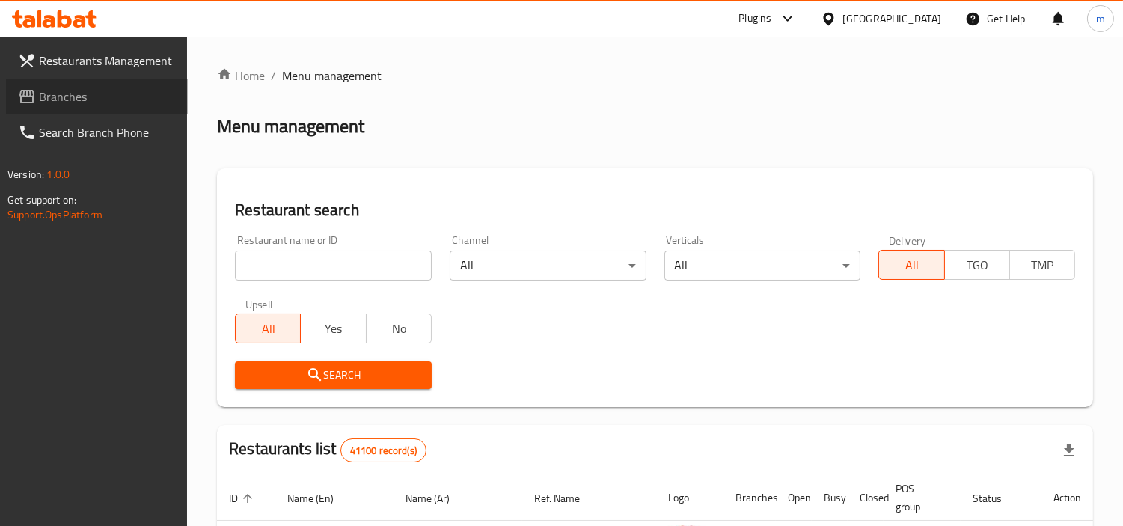
click at [76, 100] on span "Branches" at bounding box center [107, 97] width 137 height 18
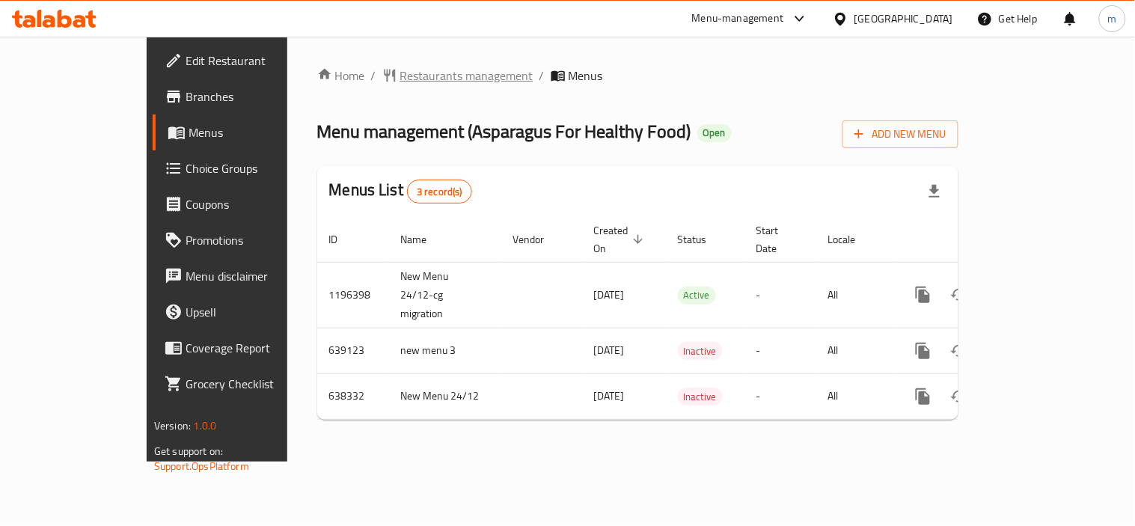
click at [400, 71] on span "Restaurants management" at bounding box center [466, 76] width 133 height 18
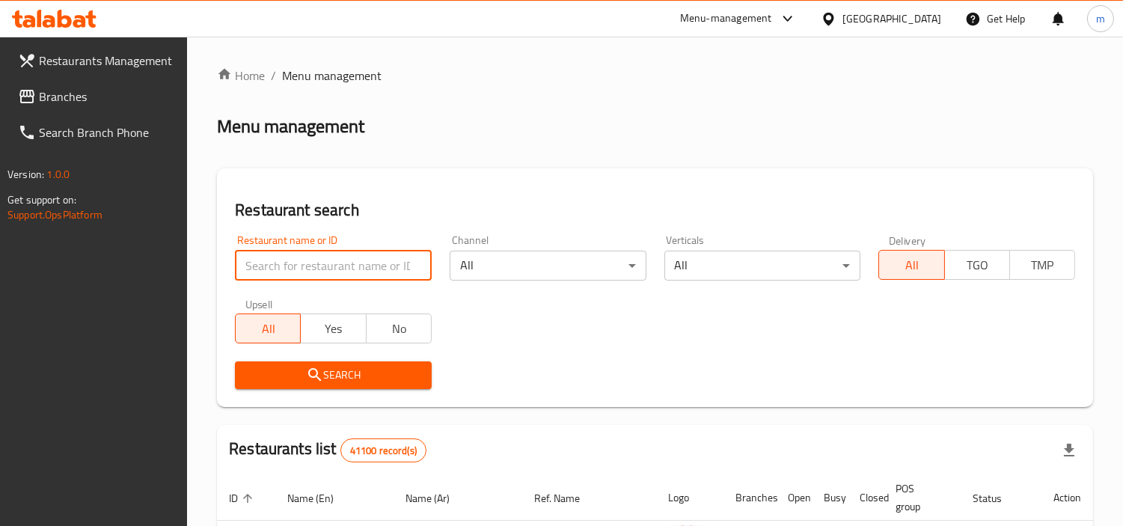
click at [347, 258] on input "search" at bounding box center [333, 266] width 197 height 30
paste input "633620"
type input "633620"
click button "Search" at bounding box center [333, 376] width 197 height 28
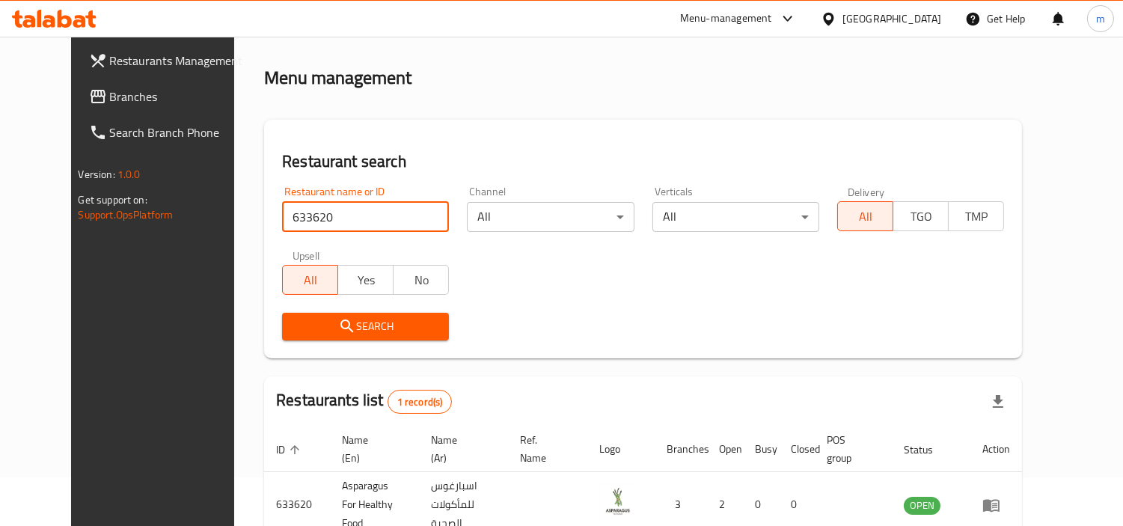
scroll to position [129, 0]
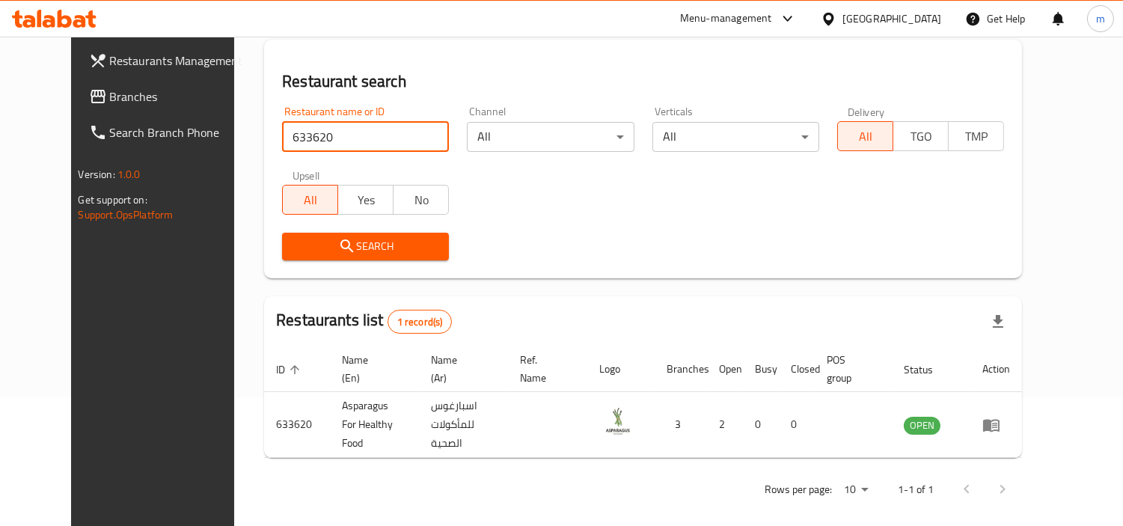
click at [110, 90] on span "Branches" at bounding box center [178, 97] width 137 height 18
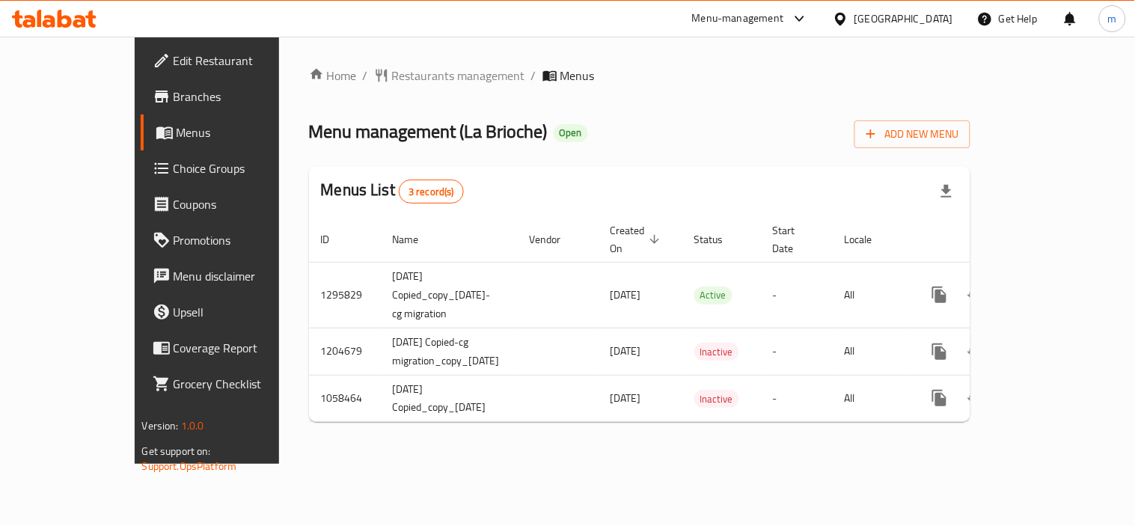
click at [402, 67] on span "Restaurants management" at bounding box center [458, 76] width 133 height 18
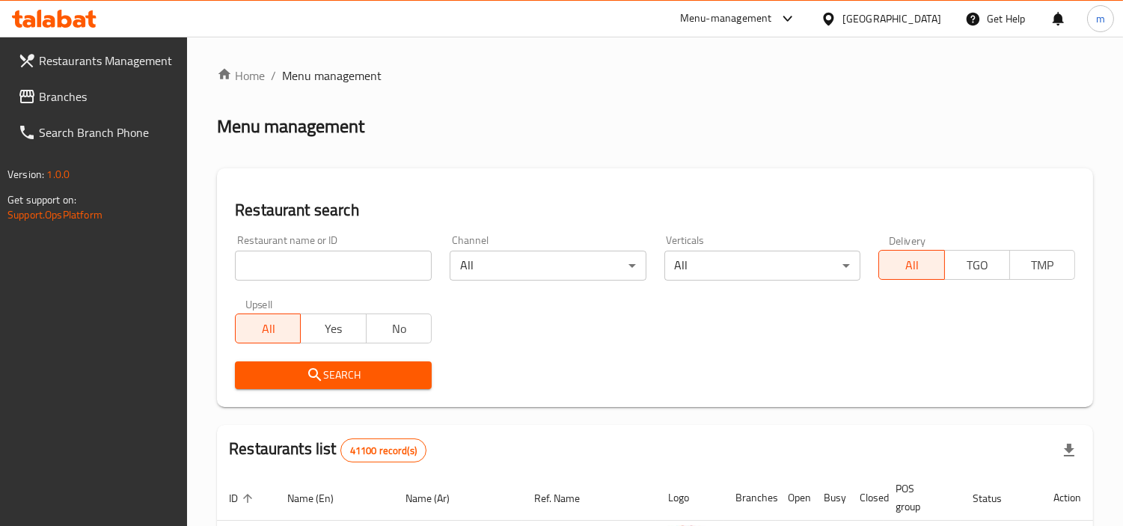
click at [313, 263] on input "search" at bounding box center [333, 266] width 197 height 30
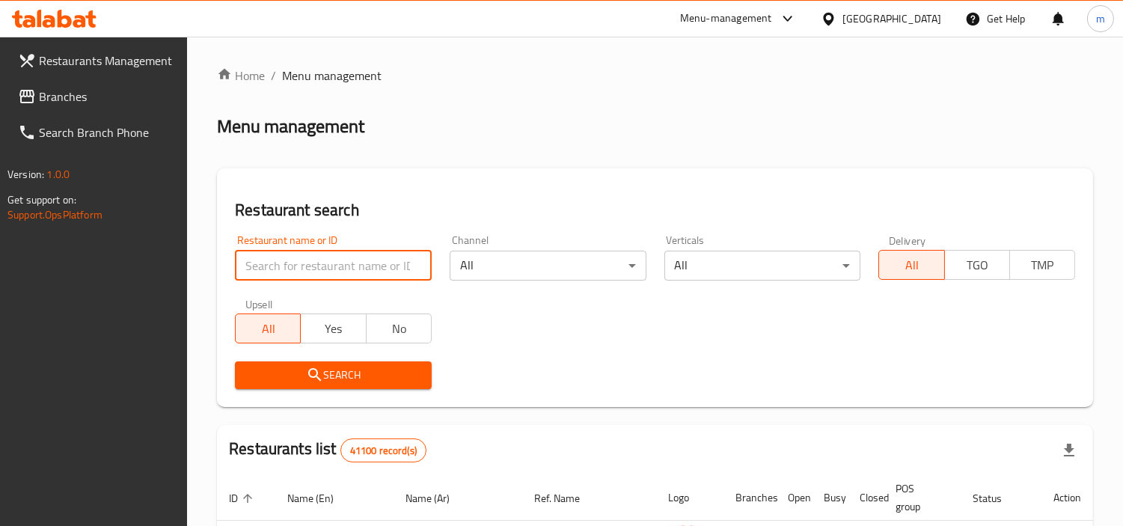
paste input "8333"
type input "8333"
click button "Search" at bounding box center [333, 376] width 197 height 28
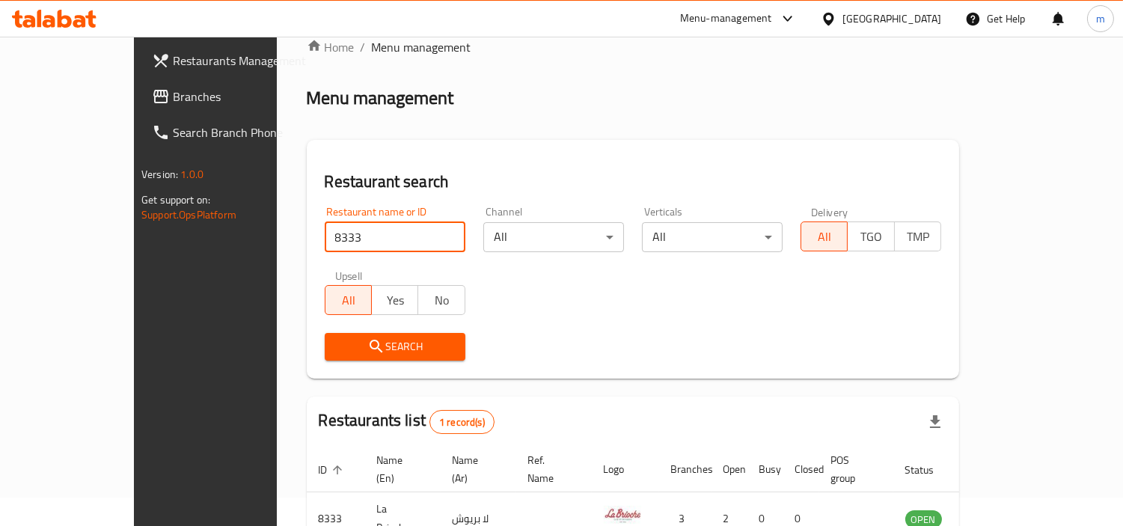
scroll to position [112, 0]
